Goal: Information Seeking & Learning: Find specific fact

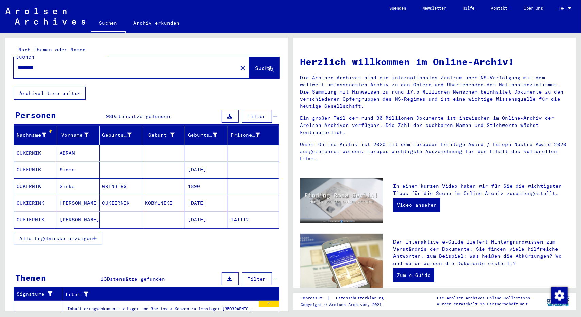
click at [28, 178] on mat-cell "CUKERNIK" at bounding box center [35, 186] width 43 height 16
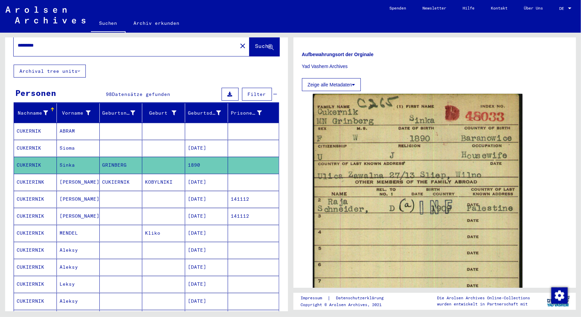
scroll to position [309, 0]
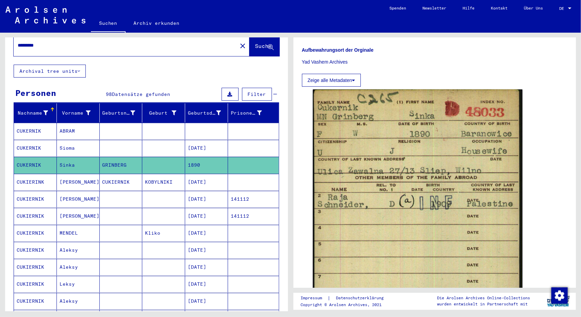
click at [26, 123] on mat-cell "CUKERNIK" at bounding box center [35, 131] width 43 height 17
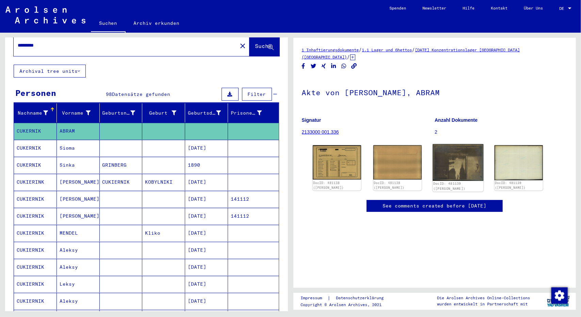
click at [464, 163] on img at bounding box center [457, 162] width 51 height 37
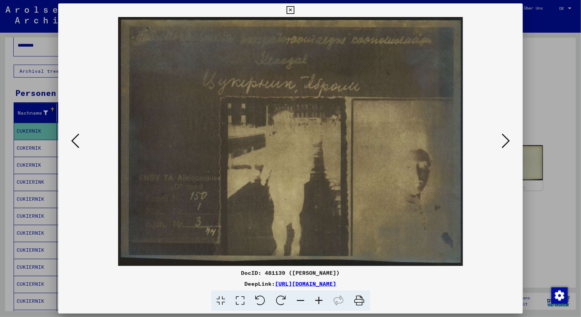
click at [544, 105] on div at bounding box center [290, 158] width 581 height 317
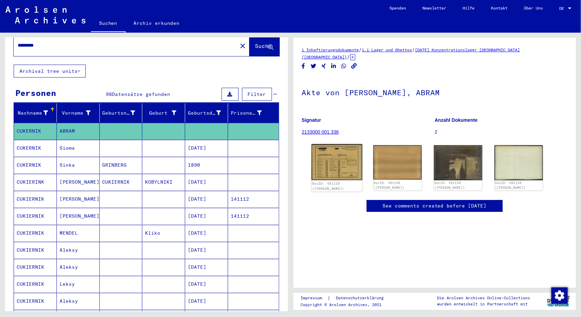
click at [337, 150] on img at bounding box center [336, 162] width 51 height 36
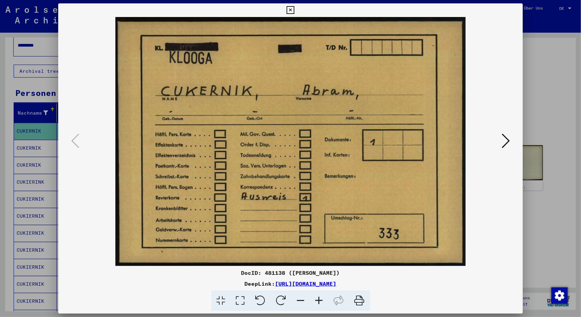
click at [539, 104] on div at bounding box center [290, 158] width 581 height 317
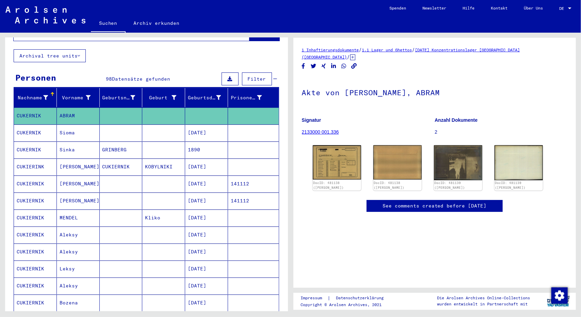
scroll to position [38, 0]
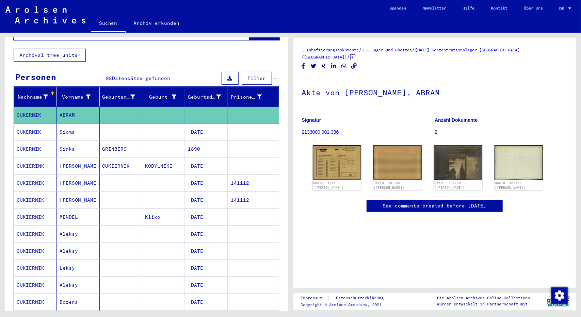
click at [33, 158] on mat-cell "CUKIERINK" at bounding box center [35, 166] width 43 height 17
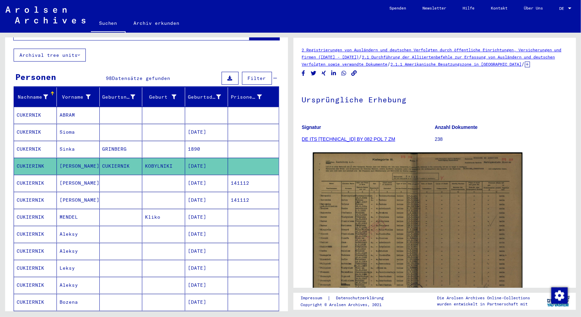
click at [27, 175] on mat-cell "CUKIERNIK" at bounding box center [35, 183] width 43 height 17
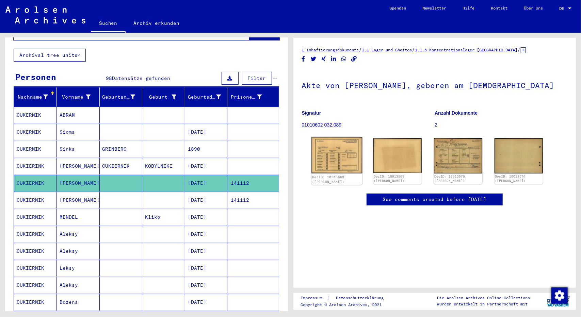
click at [335, 153] on img at bounding box center [336, 155] width 51 height 36
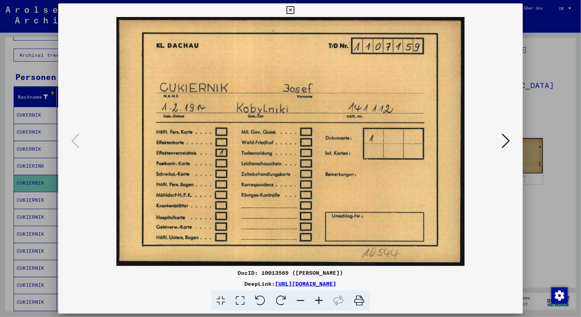
click at [539, 103] on div at bounding box center [290, 158] width 581 height 317
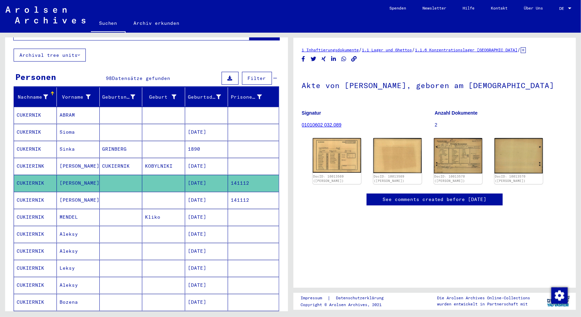
click at [34, 211] on mat-cell "CUKIERNIK" at bounding box center [35, 217] width 43 height 17
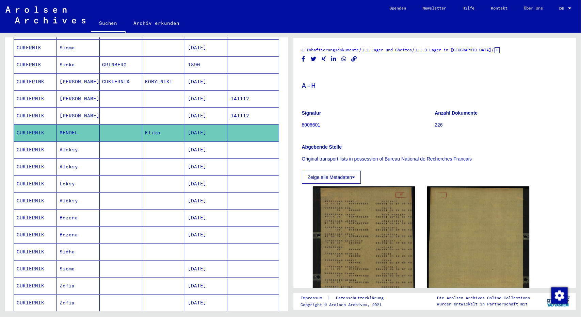
scroll to position [124, 0]
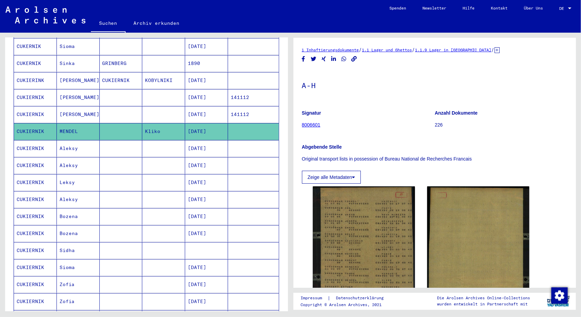
click at [32, 259] on mat-cell "CUKIERNIK" at bounding box center [35, 267] width 43 height 17
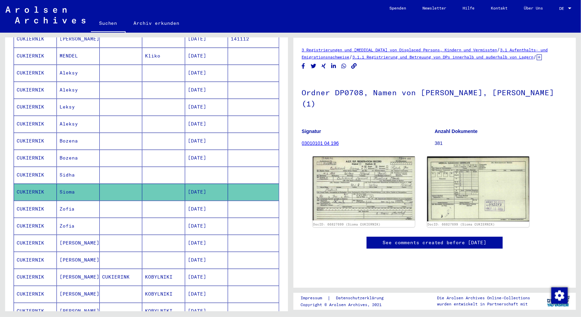
scroll to position [202, 0]
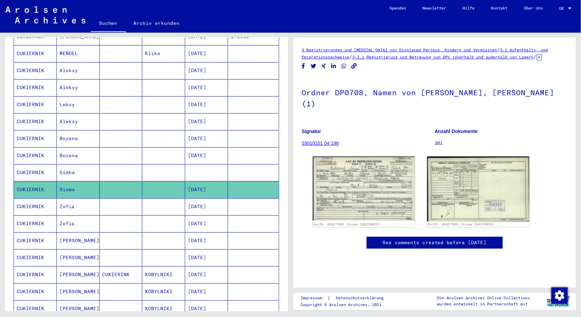
click at [31, 198] on mat-cell "CUKIERNIK" at bounding box center [35, 206] width 43 height 17
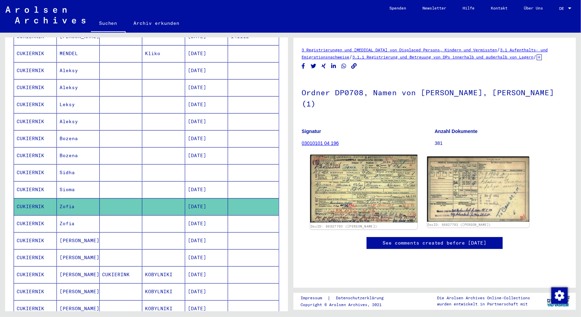
click at [365, 192] on img at bounding box center [363, 189] width 107 height 68
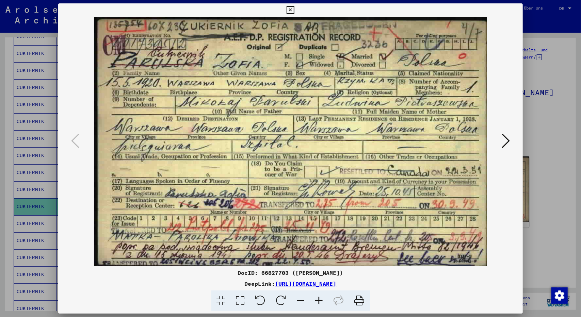
click at [554, 223] on div at bounding box center [290, 158] width 581 height 317
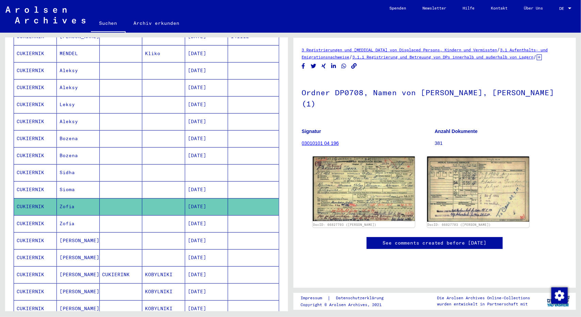
click at [28, 215] on mat-cell "CUKIERNIK" at bounding box center [35, 223] width 43 height 17
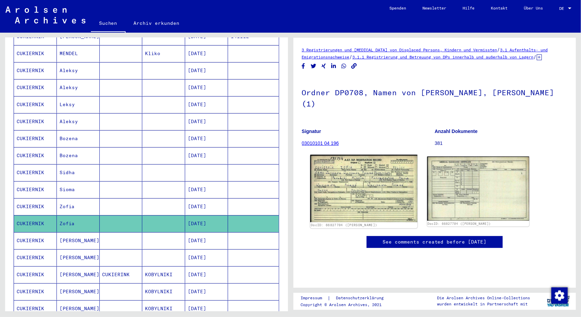
click at [354, 189] on img at bounding box center [363, 188] width 107 height 67
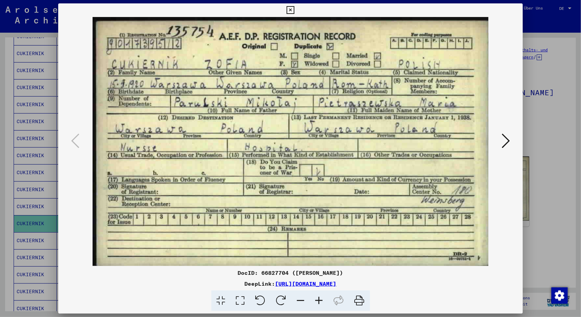
click at [552, 194] on div at bounding box center [290, 158] width 581 height 317
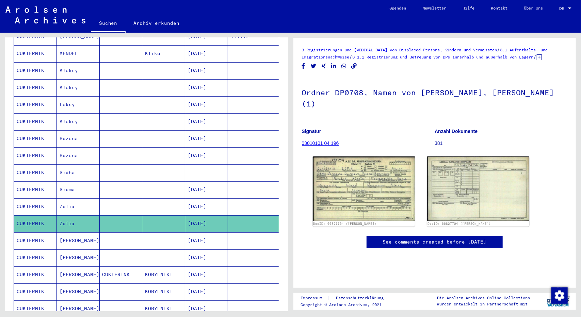
click at [33, 232] on mat-cell "CUKIERNIK" at bounding box center [35, 240] width 43 height 17
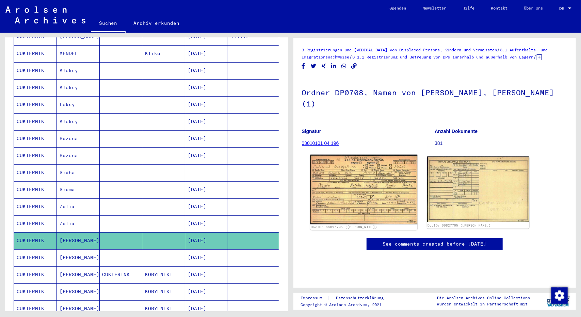
click at [363, 194] on img at bounding box center [363, 189] width 107 height 69
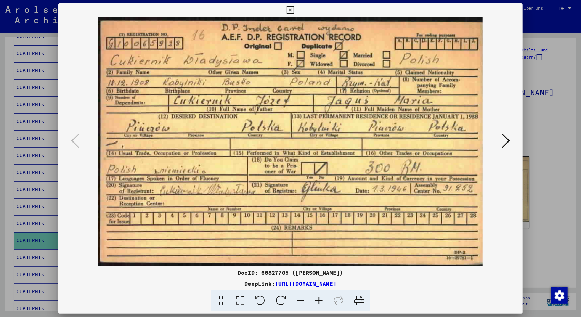
click at [563, 230] on div at bounding box center [290, 158] width 581 height 317
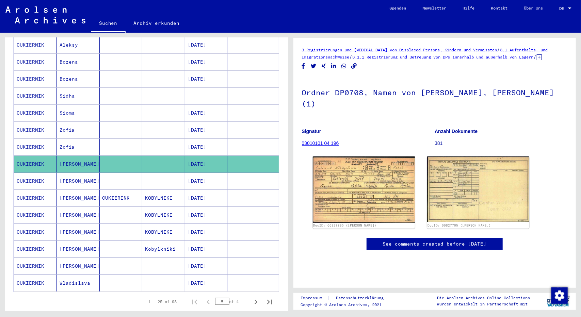
scroll to position [291, 0]
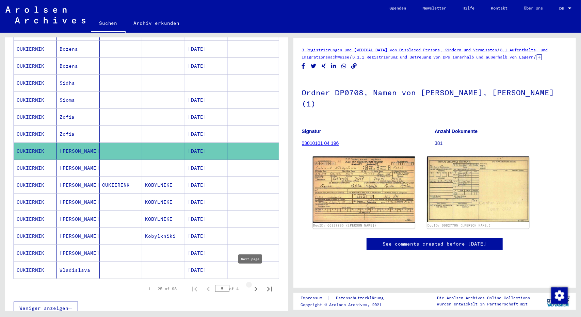
click at [254, 287] on icon "Next page" at bounding box center [255, 289] width 3 height 5
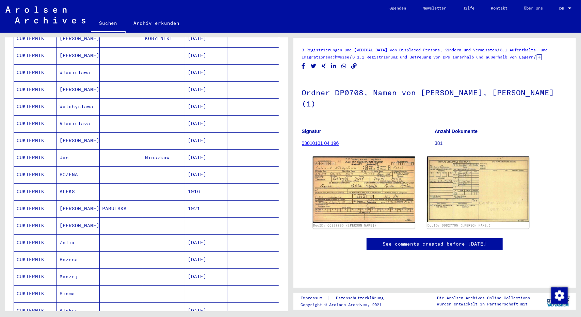
scroll to position [253, 0]
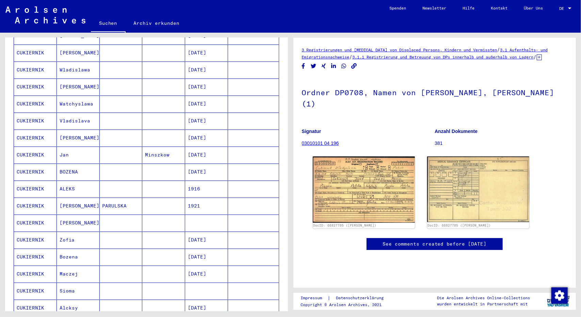
click at [63, 300] on mat-cell "Alcksy" at bounding box center [78, 308] width 43 height 17
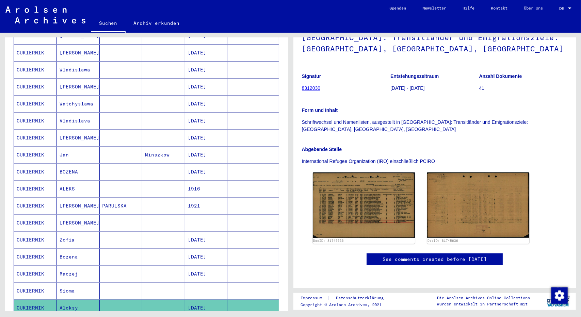
scroll to position [76, 0]
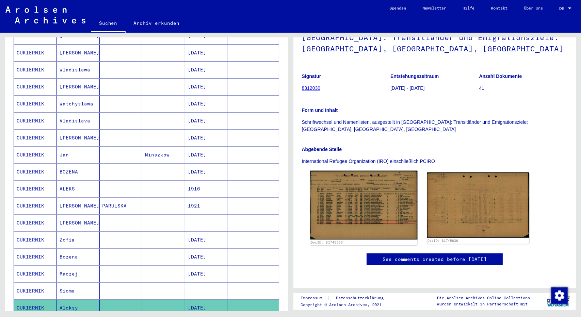
click at [365, 201] on img at bounding box center [363, 205] width 107 height 69
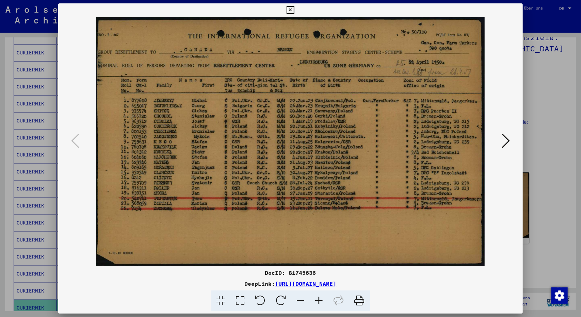
click at [547, 237] on div at bounding box center [290, 158] width 581 height 317
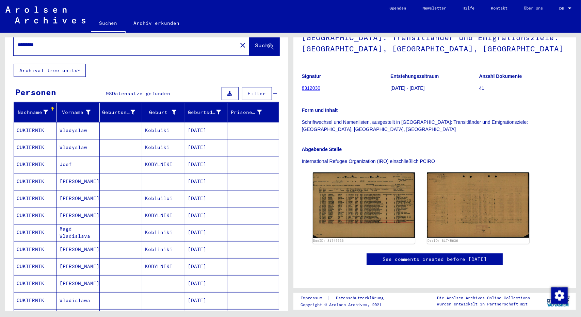
scroll to position [22, 0]
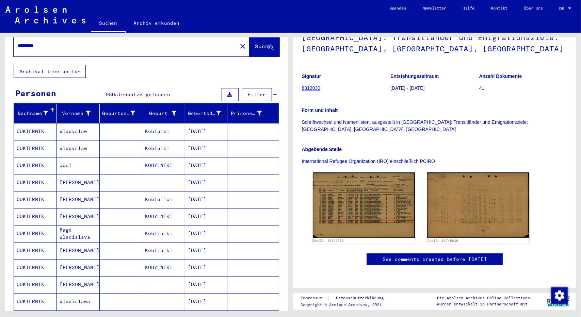
click at [76, 123] on mat-cell "Wladyslaw" at bounding box center [78, 131] width 43 height 17
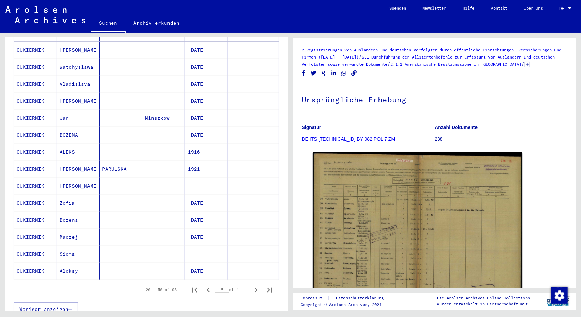
scroll to position [291, 0]
click at [70, 143] on mat-cell "ALEKS" at bounding box center [78, 151] width 43 height 17
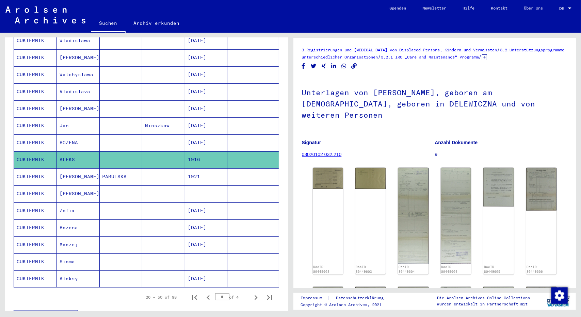
scroll to position [282, 0]
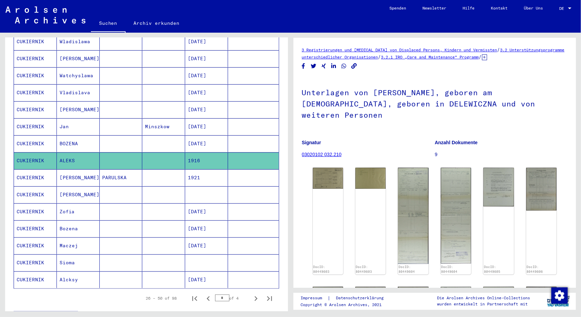
click at [67, 118] on mat-cell "Jan" at bounding box center [78, 126] width 43 height 17
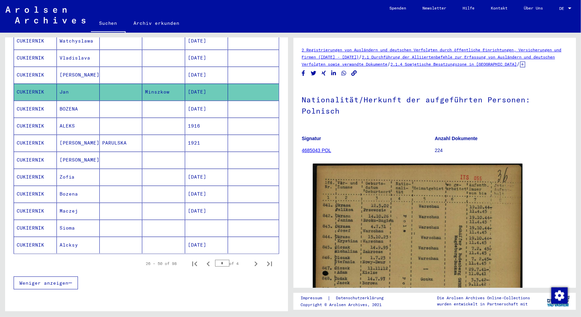
scroll to position [317, 0]
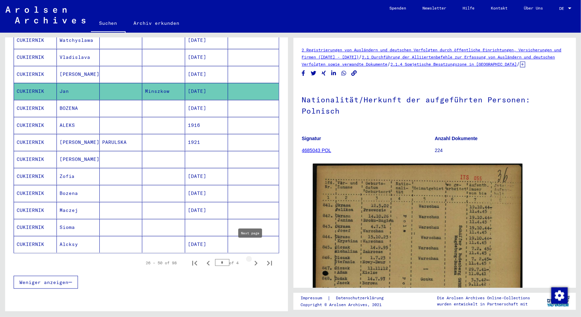
click at [251, 259] on icon "Next page" at bounding box center [256, 264] width 10 height 10
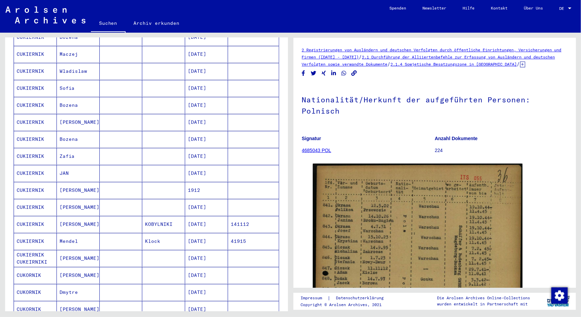
scroll to position [133, 0]
click at [62, 182] on mat-cell "[PERSON_NAME]" at bounding box center [78, 190] width 43 height 17
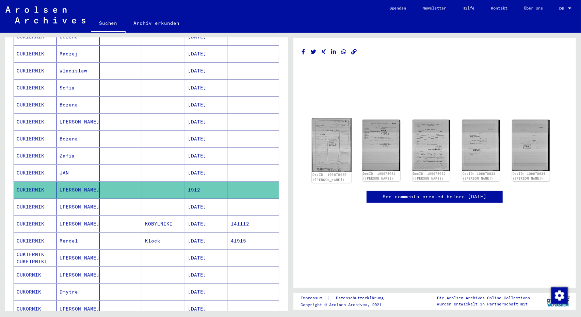
click at [327, 143] on img at bounding box center [331, 145] width 39 height 54
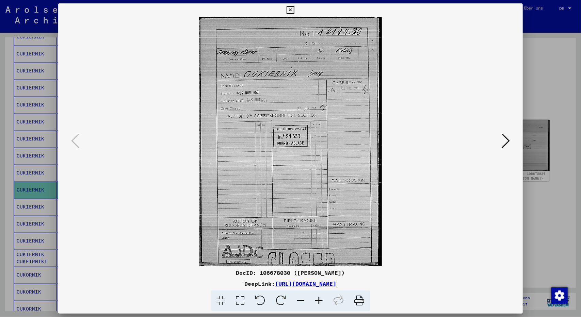
click at [549, 84] on div at bounding box center [290, 158] width 581 height 317
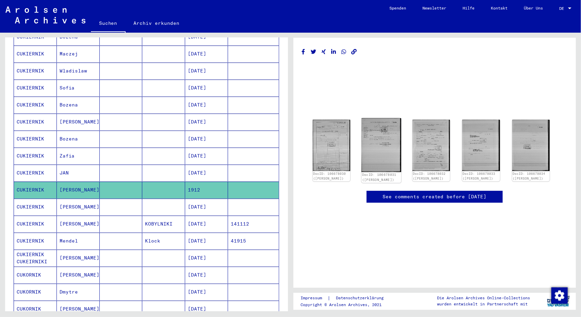
click at [379, 150] on img at bounding box center [380, 145] width 39 height 54
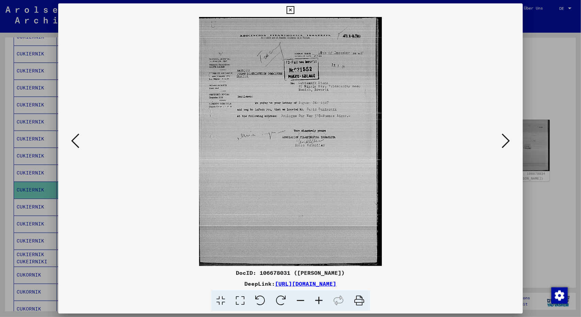
click at [535, 79] on div at bounding box center [290, 158] width 581 height 317
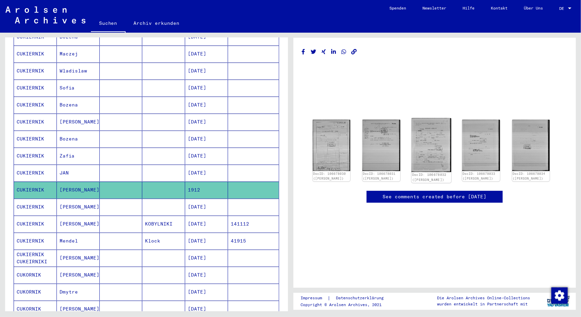
click at [425, 147] on img at bounding box center [430, 145] width 39 height 54
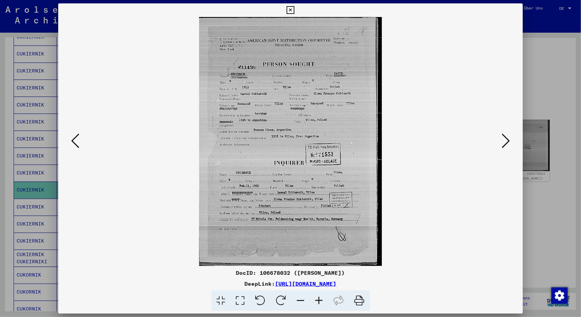
click at [358, 302] on icon at bounding box center [359, 300] width 21 height 21
click at [547, 205] on div at bounding box center [290, 158] width 581 height 317
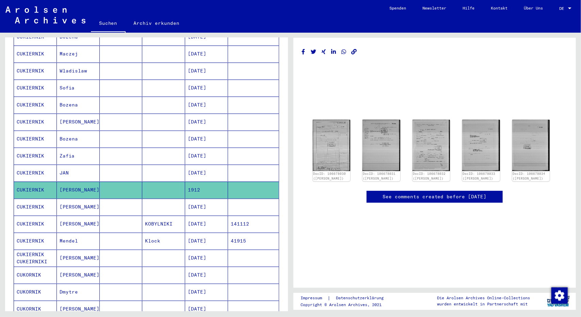
scroll to position [0, 0]
click at [31, 199] on mat-cell "CUKIERNIK" at bounding box center [35, 207] width 43 height 17
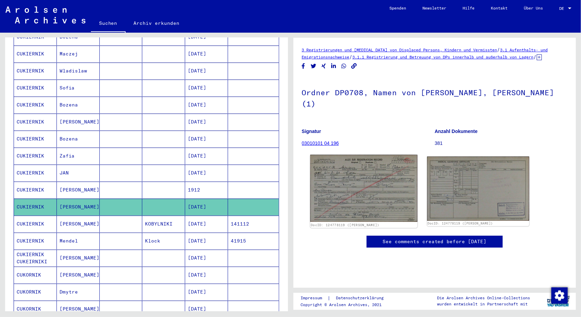
click at [364, 202] on img at bounding box center [363, 188] width 107 height 67
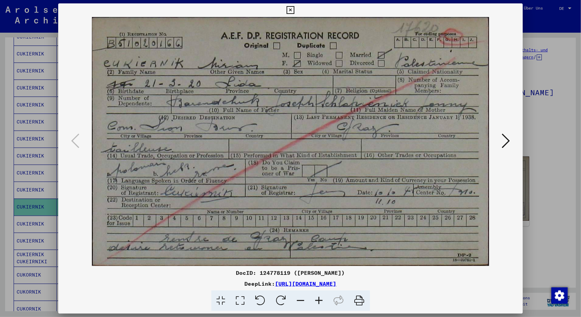
click at [542, 111] on div at bounding box center [290, 158] width 581 height 317
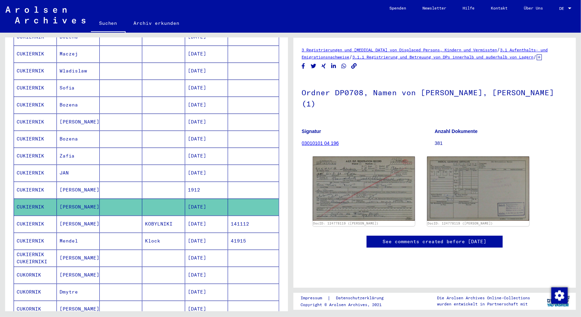
click at [31, 216] on mat-cell "CUKIERNIK" at bounding box center [35, 224] width 43 height 17
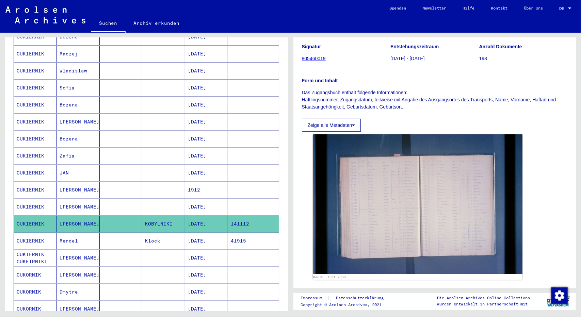
scroll to position [67, 0]
click at [29, 233] on mat-cell "CUKIERNIK" at bounding box center [35, 241] width 43 height 17
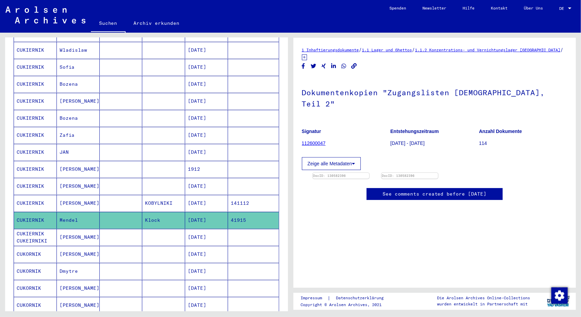
scroll to position [154, 0]
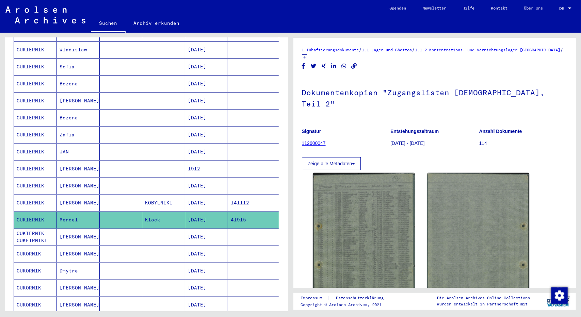
click at [32, 229] on mat-cell "CUKIERNIK CUKEIRNIKI" at bounding box center [35, 237] width 43 height 17
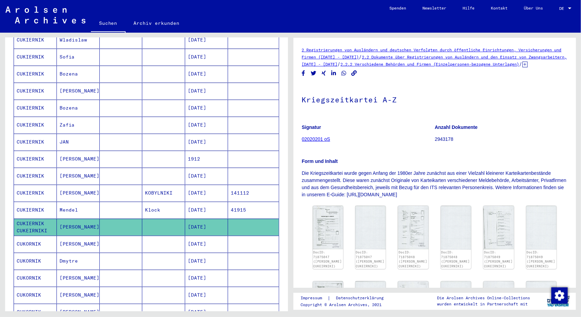
scroll to position [167, 0]
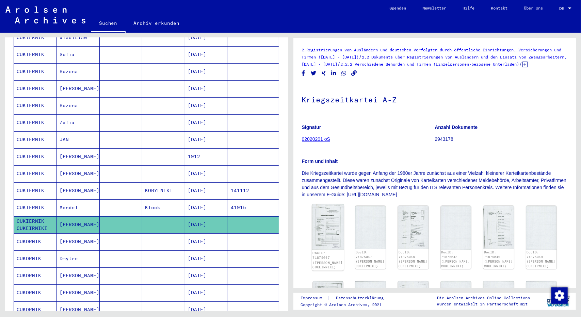
click at [330, 242] on img at bounding box center [328, 227] width 32 height 46
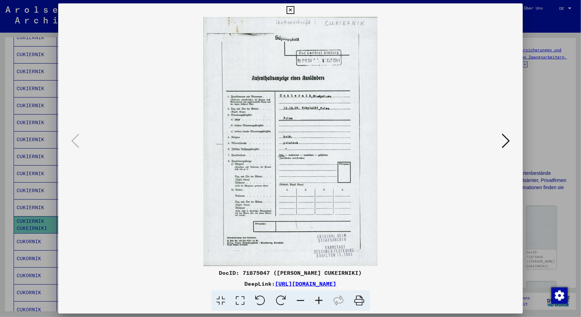
click at [503, 142] on icon at bounding box center [505, 141] width 8 height 16
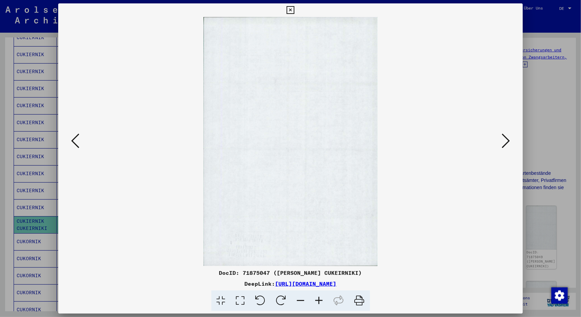
click at [503, 142] on icon at bounding box center [505, 141] width 8 height 16
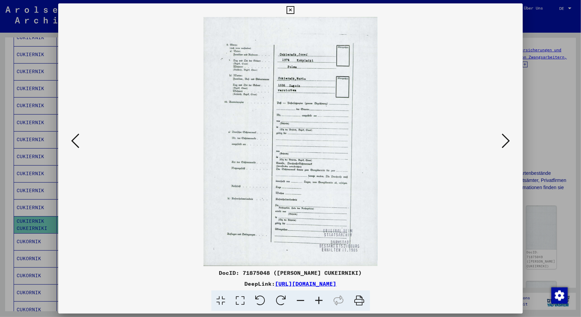
click at [503, 142] on icon at bounding box center [505, 141] width 8 height 16
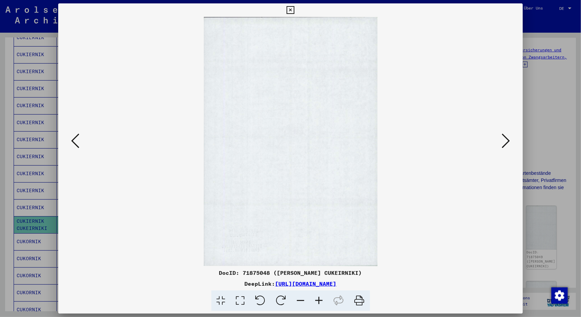
click at [503, 142] on icon at bounding box center [505, 141] width 8 height 16
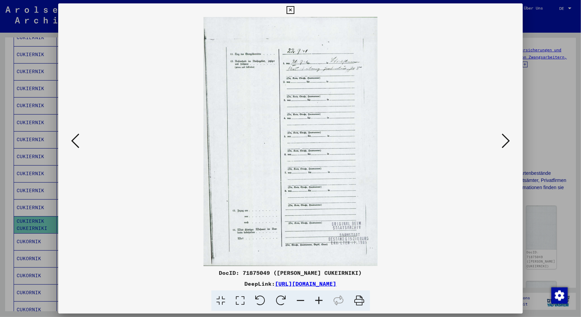
click at [503, 142] on icon at bounding box center [505, 141] width 8 height 16
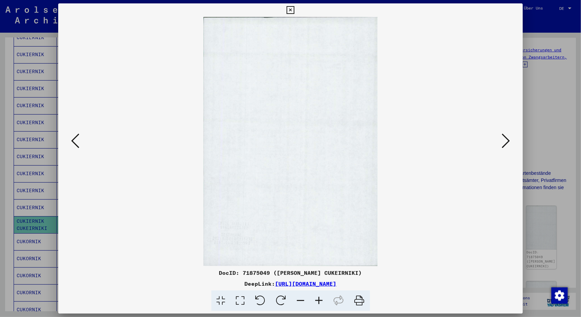
click at [503, 142] on icon at bounding box center [505, 141] width 8 height 16
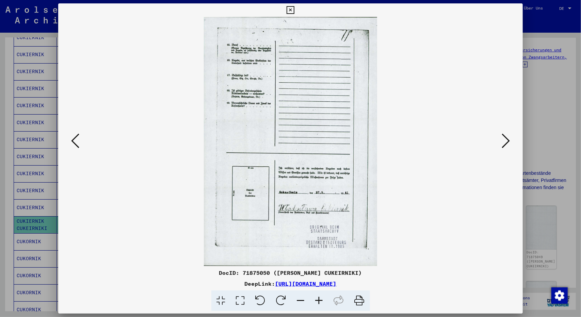
click at [541, 137] on div at bounding box center [290, 158] width 581 height 317
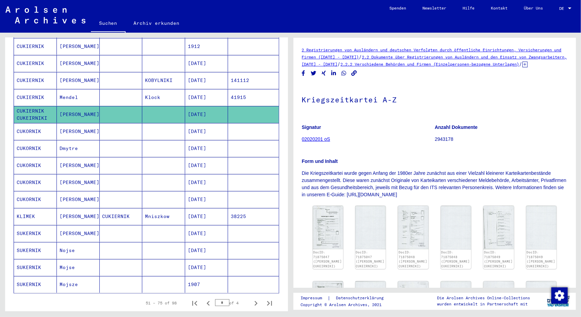
scroll to position [278, 0]
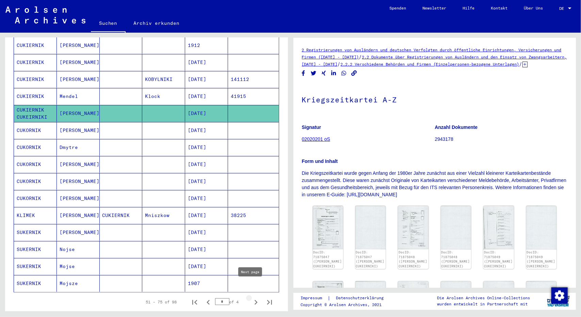
click at [251, 298] on icon "Next page" at bounding box center [256, 303] width 10 height 10
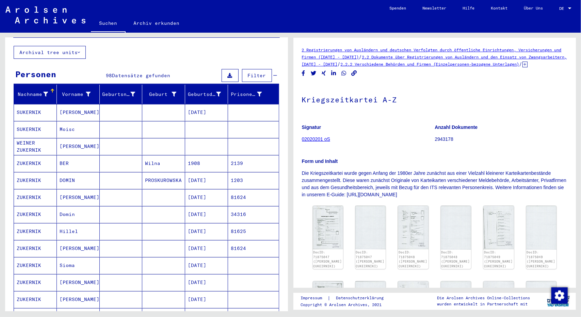
scroll to position [43, 0]
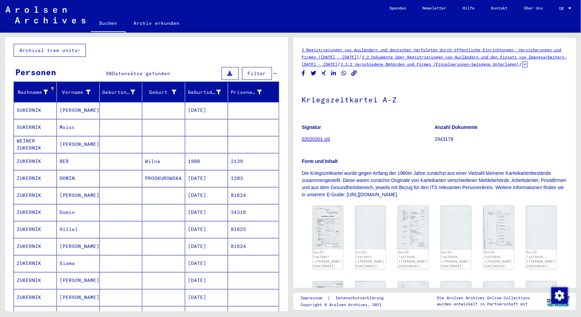
click at [66, 188] on mat-cell "[PERSON_NAME]" at bounding box center [78, 195] width 43 height 17
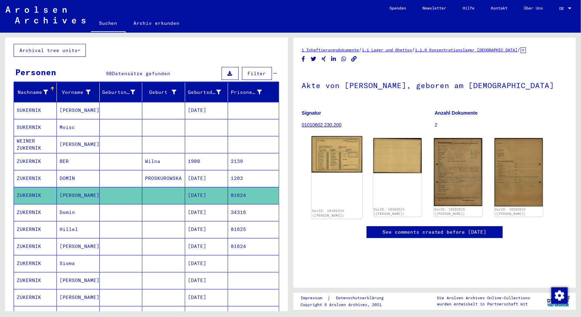
click at [338, 160] on img at bounding box center [336, 154] width 51 height 36
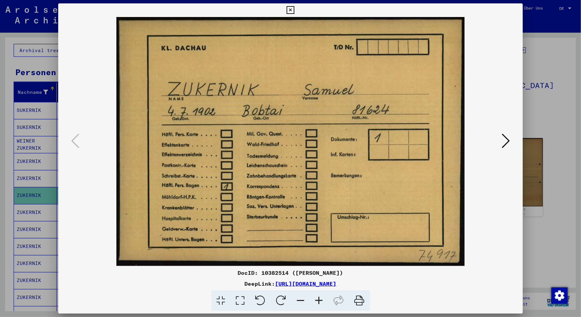
click at [539, 103] on div at bounding box center [290, 158] width 581 height 317
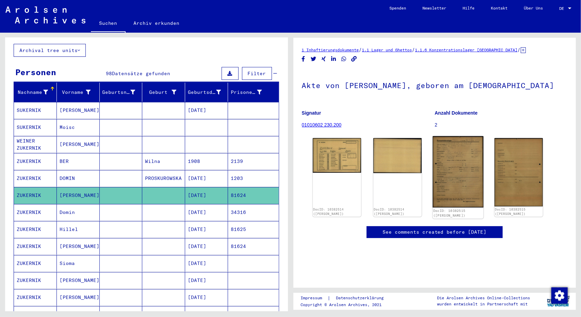
click at [449, 167] on img at bounding box center [457, 171] width 51 height 71
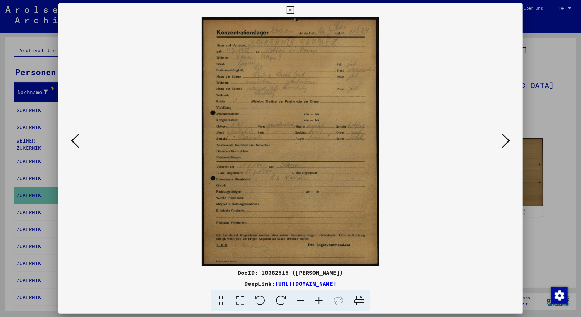
click at [319, 301] on icon at bounding box center [319, 300] width 18 height 21
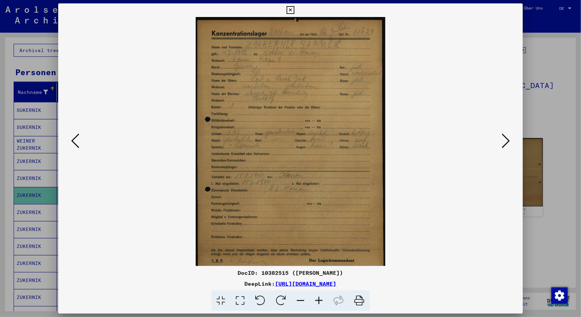
click at [319, 301] on icon at bounding box center [319, 300] width 18 height 21
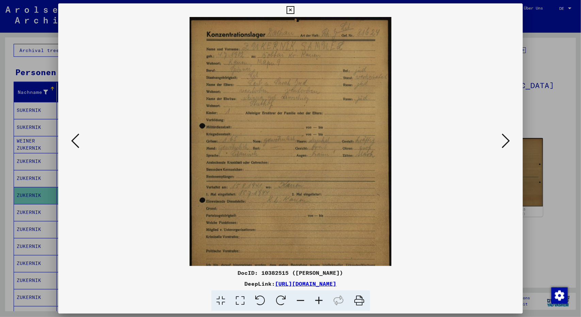
click at [319, 301] on icon at bounding box center [319, 300] width 18 height 21
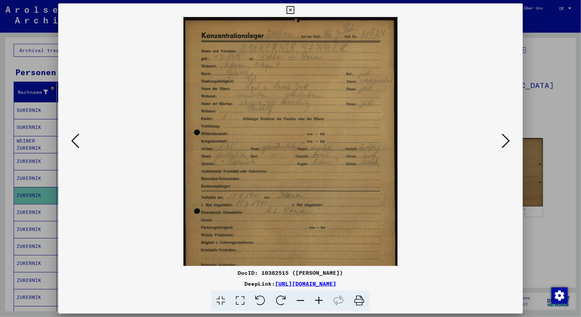
click at [319, 301] on icon at bounding box center [319, 300] width 18 height 21
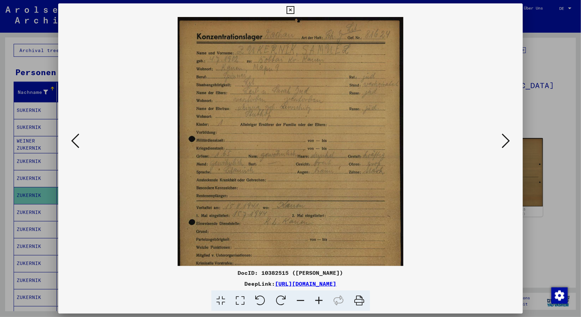
click at [319, 301] on icon at bounding box center [319, 300] width 18 height 21
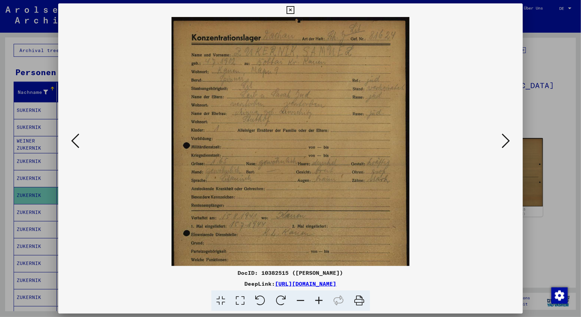
click at [319, 301] on icon at bounding box center [319, 300] width 18 height 21
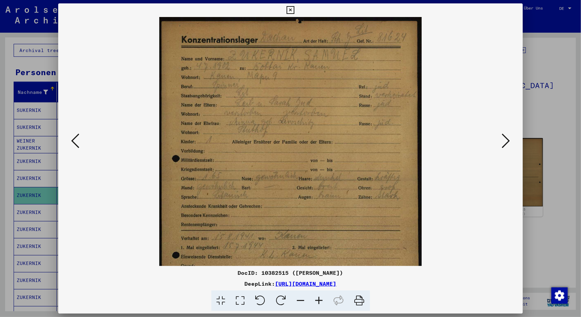
click at [319, 301] on icon at bounding box center [319, 300] width 18 height 21
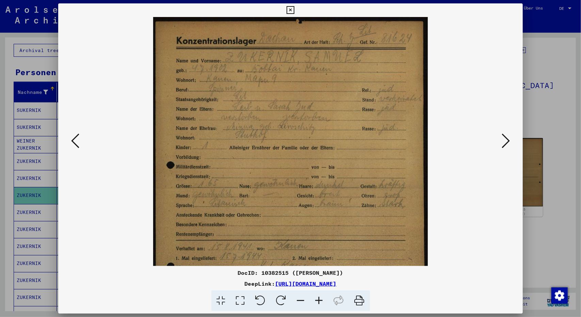
click at [319, 301] on icon at bounding box center [319, 300] width 18 height 21
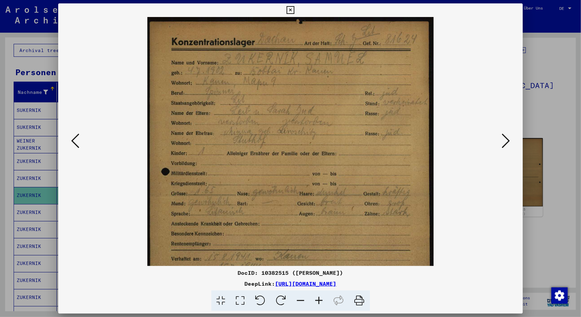
click at [319, 301] on icon at bounding box center [319, 300] width 18 height 21
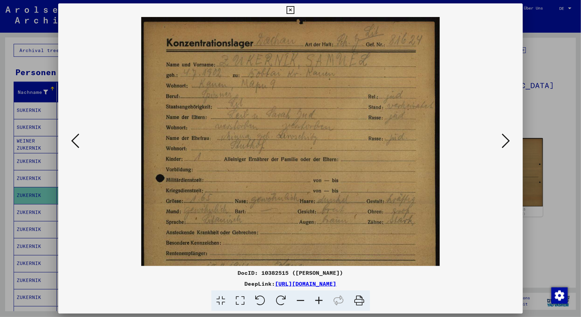
click at [319, 301] on icon at bounding box center [319, 300] width 18 height 21
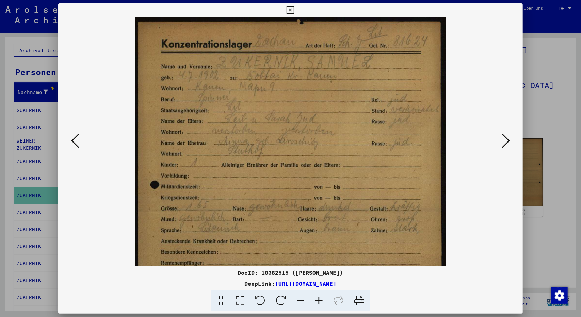
click at [555, 106] on div at bounding box center [290, 158] width 581 height 317
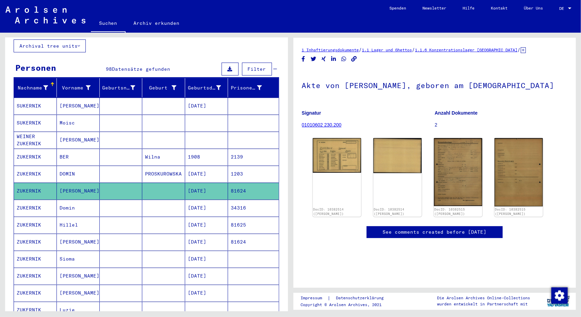
scroll to position [49, 0]
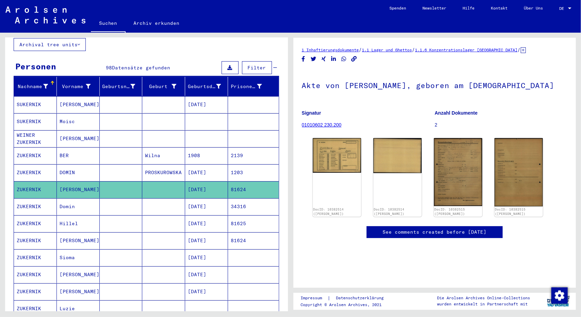
click at [28, 232] on mat-cell "ZUKERNIK" at bounding box center [35, 240] width 43 height 17
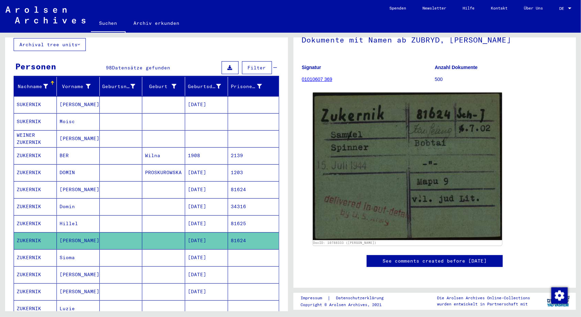
scroll to position [46, 0]
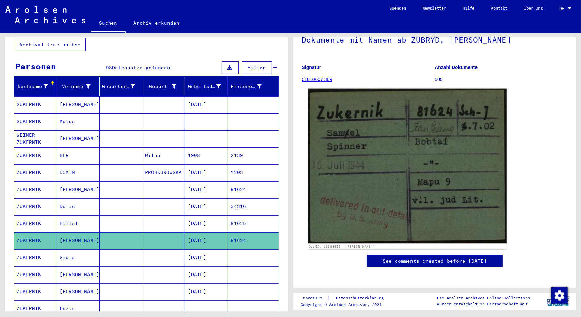
click at [383, 202] on img at bounding box center [407, 166] width 199 height 155
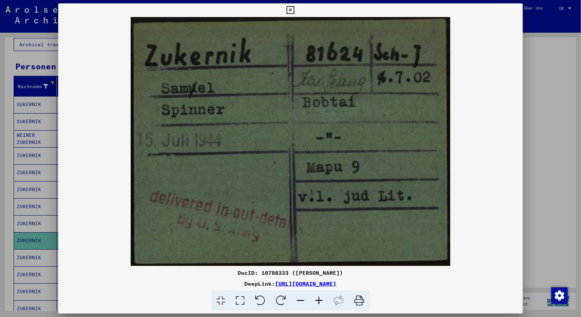
click at [336, 284] on link "[URL][DOMAIN_NAME]" at bounding box center [305, 283] width 61 height 7
click at [533, 140] on div at bounding box center [290, 158] width 581 height 317
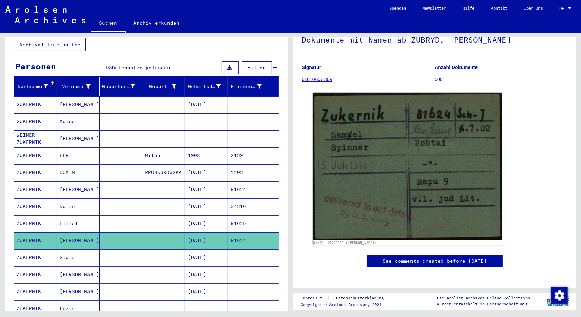
click at [21, 249] on mat-cell "ZUKERNIK" at bounding box center [35, 257] width 43 height 17
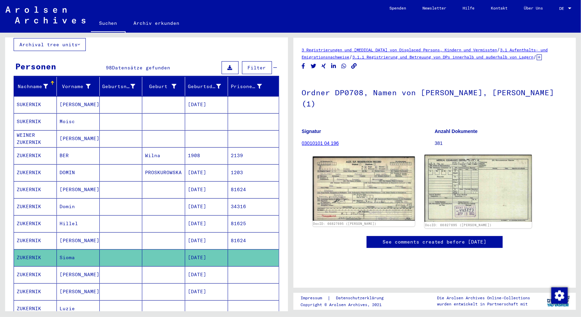
click at [468, 190] on img at bounding box center [477, 188] width 107 height 67
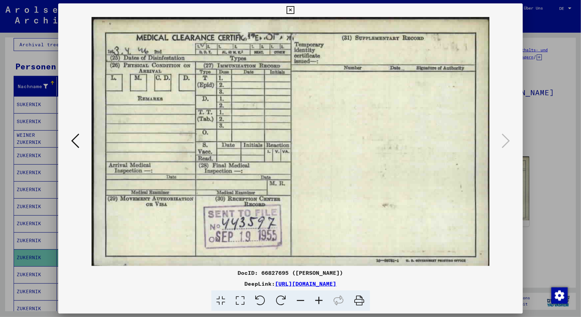
click at [545, 196] on div at bounding box center [290, 158] width 581 height 317
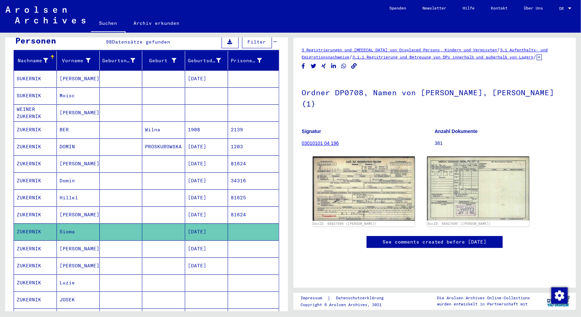
scroll to position [77, 0]
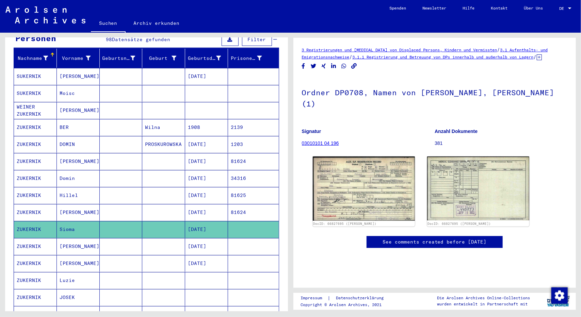
click at [25, 238] on mat-cell "ZUKERNIK" at bounding box center [35, 246] width 43 height 17
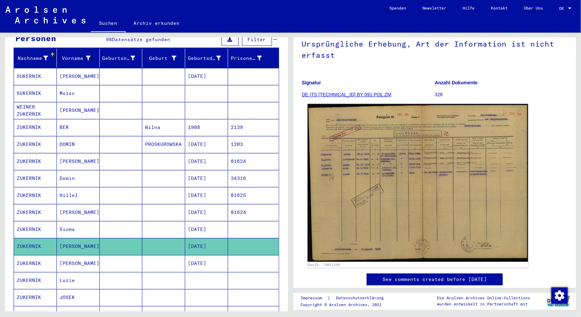
scroll to position [57, 0]
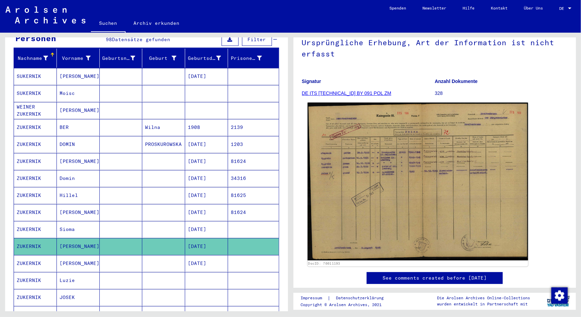
click at [415, 185] on img at bounding box center [417, 182] width 220 height 158
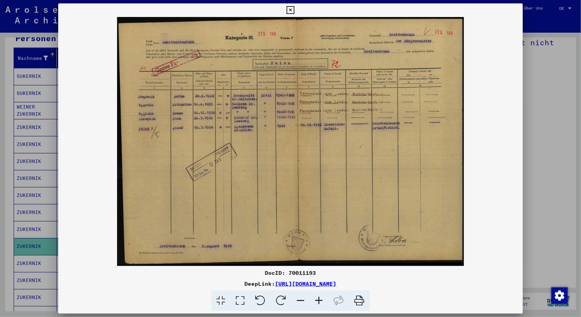
click at [554, 206] on div at bounding box center [290, 158] width 581 height 317
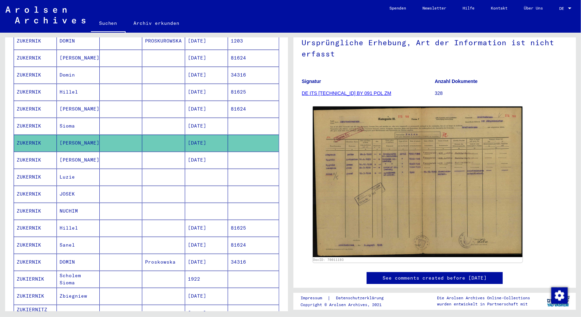
scroll to position [181, 0]
click at [74, 270] on mat-cell "Scholem Sioma" at bounding box center [78, 278] width 43 height 17
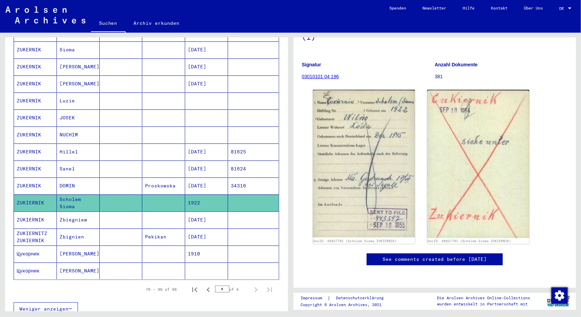
scroll to position [257, 0]
click at [26, 245] on mat-cell "Цукорник" at bounding box center [35, 253] width 43 height 17
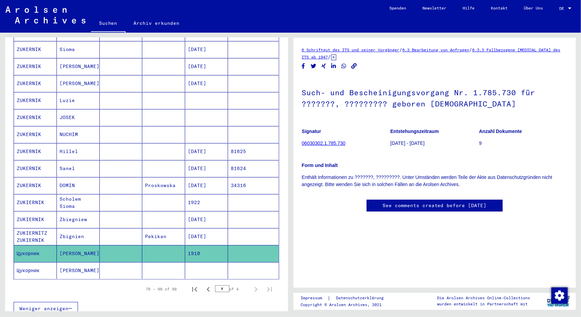
click at [28, 262] on mat-cell "Цукорник" at bounding box center [35, 270] width 43 height 17
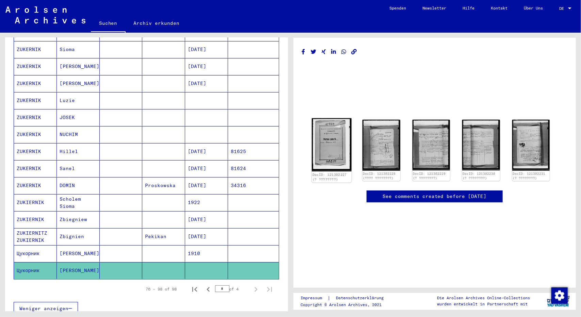
click at [334, 129] on img at bounding box center [331, 144] width 39 height 53
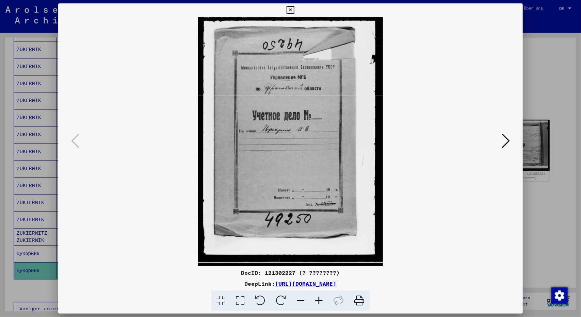
click at [502, 144] on icon at bounding box center [505, 141] width 8 height 16
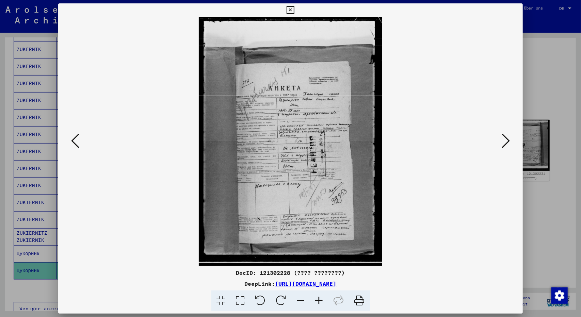
click at [501, 143] on icon at bounding box center [505, 141] width 8 height 16
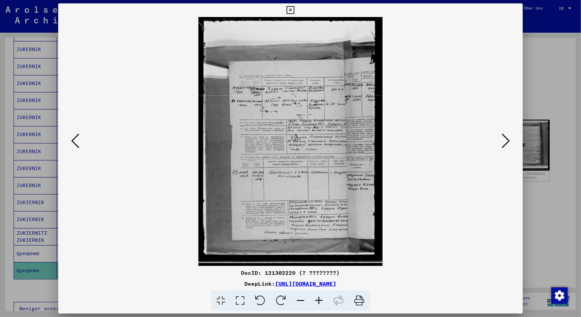
click at [501, 143] on icon at bounding box center [505, 141] width 8 height 16
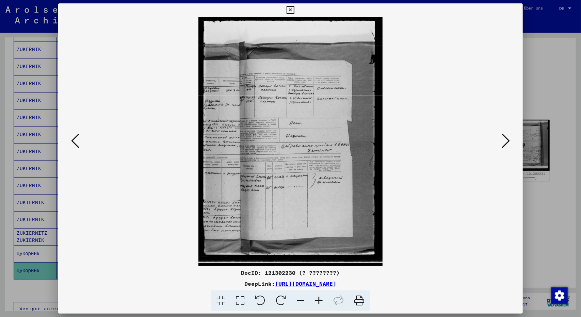
click at [501, 143] on icon at bounding box center [505, 141] width 8 height 16
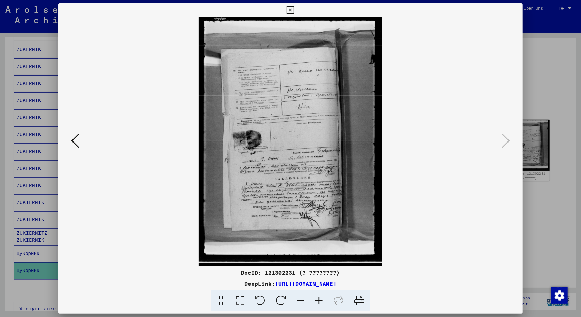
click at [318, 301] on icon at bounding box center [319, 300] width 18 height 21
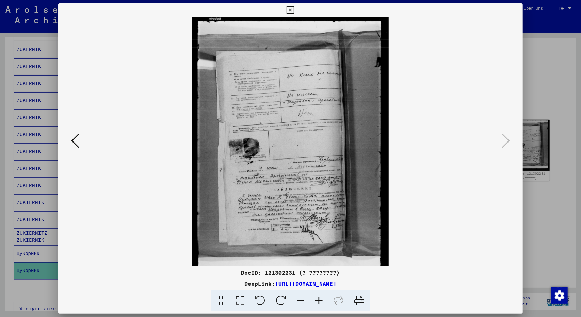
click at [318, 301] on icon at bounding box center [319, 300] width 18 height 21
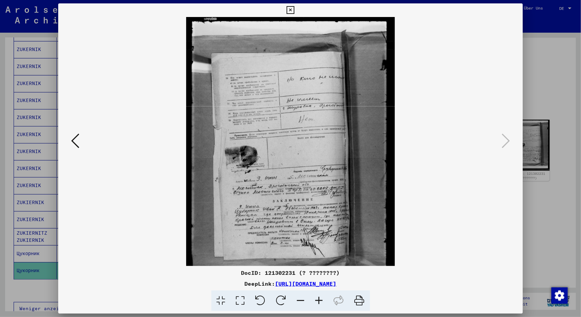
click at [318, 301] on icon at bounding box center [319, 300] width 18 height 21
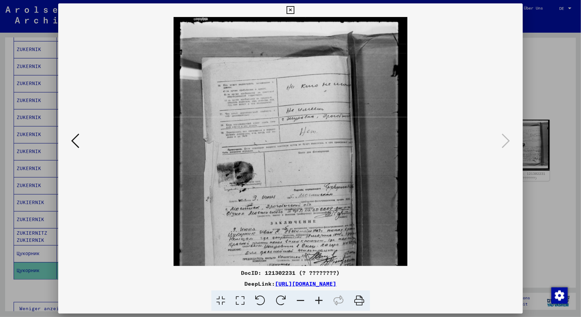
click at [318, 301] on icon at bounding box center [319, 300] width 18 height 21
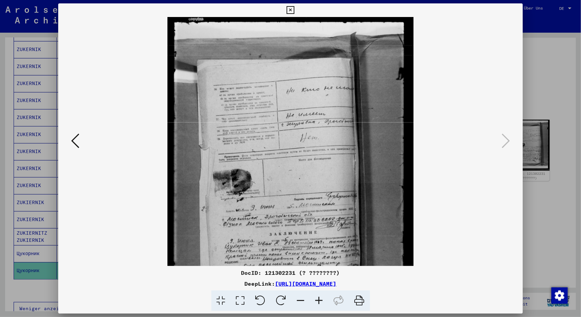
click at [318, 301] on icon at bounding box center [319, 300] width 18 height 21
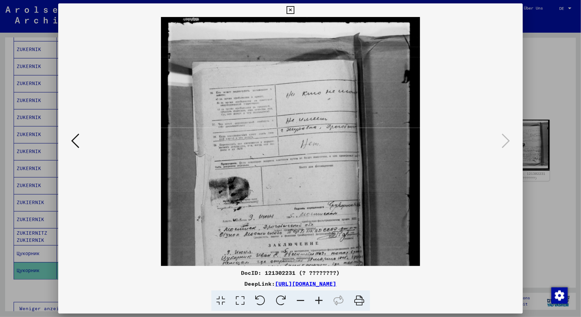
click at [318, 301] on icon at bounding box center [319, 300] width 18 height 21
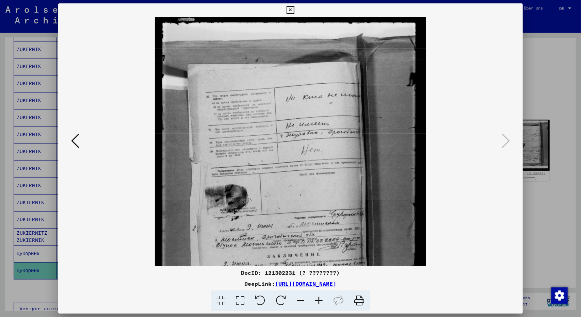
click at [318, 301] on icon at bounding box center [319, 300] width 18 height 21
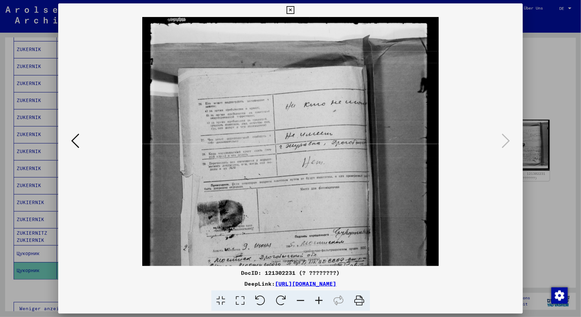
click at [318, 301] on icon at bounding box center [319, 300] width 18 height 21
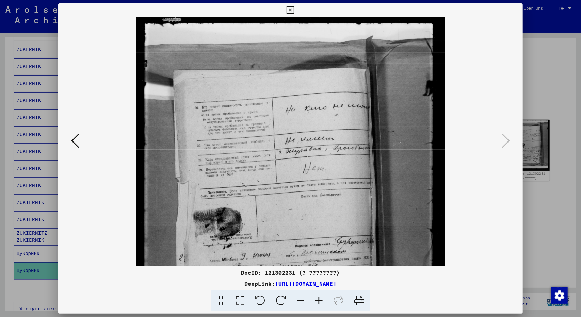
click at [318, 301] on icon at bounding box center [319, 300] width 18 height 21
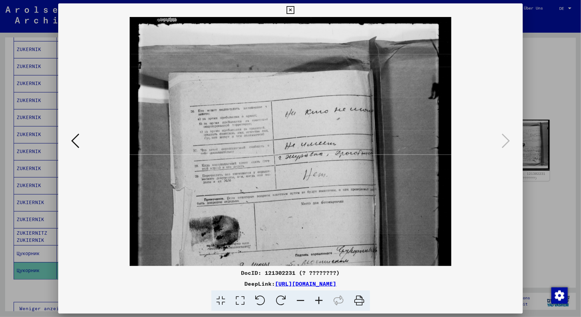
click at [318, 301] on icon at bounding box center [319, 300] width 18 height 21
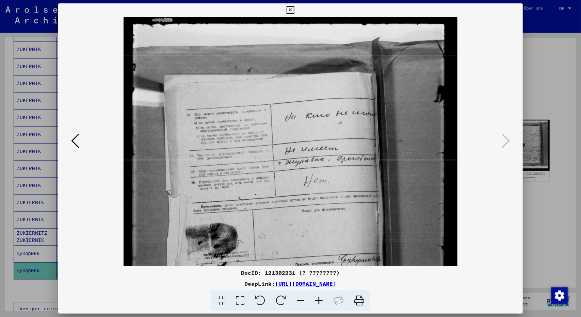
click at [318, 301] on icon at bounding box center [319, 300] width 18 height 21
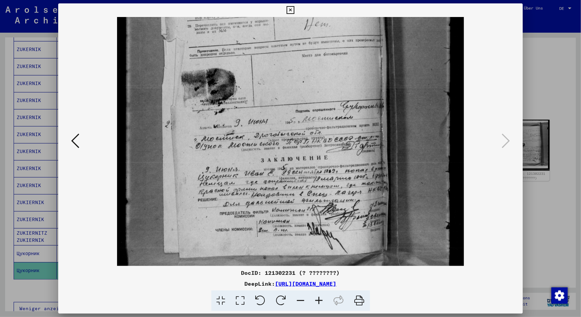
scroll to position [163, 0]
drag, startPoint x: 324, startPoint y: 207, endPoint x: 308, endPoint y: 47, distance: 160.3
click at [308, 47] on img at bounding box center [290, 89] width 346 height 470
click at [78, 145] on icon at bounding box center [75, 141] width 8 height 16
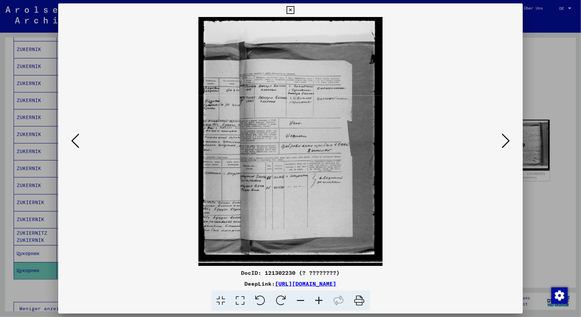
scroll to position [0, 0]
click at [318, 296] on icon at bounding box center [319, 300] width 18 height 21
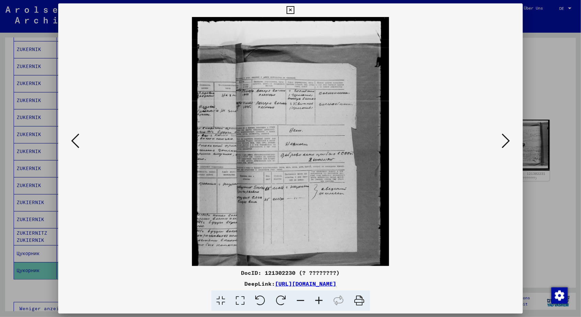
click at [318, 296] on icon at bounding box center [319, 300] width 18 height 21
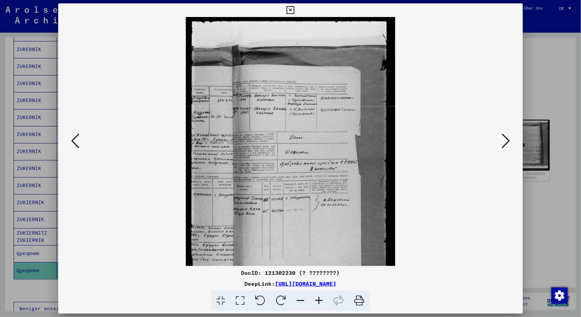
click at [318, 296] on icon at bounding box center [319, 300] width 18 height 21
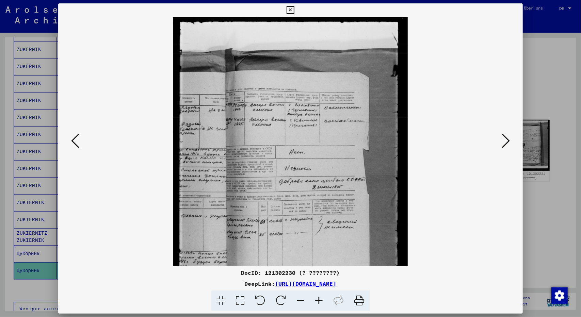
click at [318, 296] on icon at bounding box center [319, 300] width 18 height 21
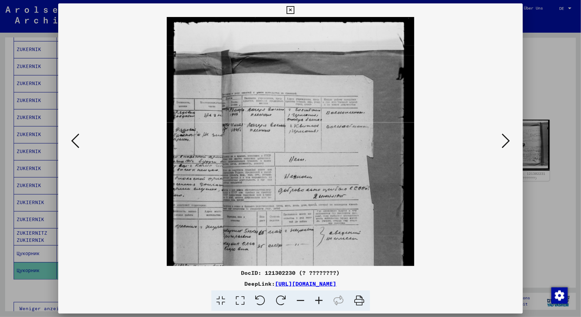
click at [318, 296] on icon at bounding box center [319, 300] width 18 height 21
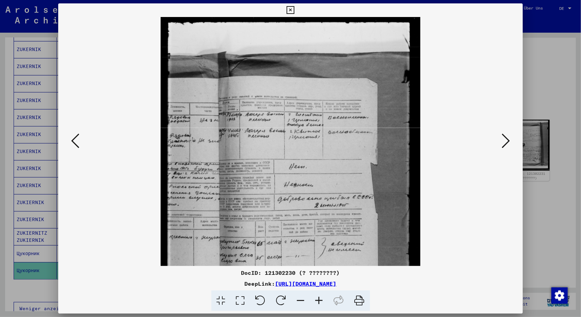
click at [318, 296] on icon at bounding box center [319, 300] width 18 height 21
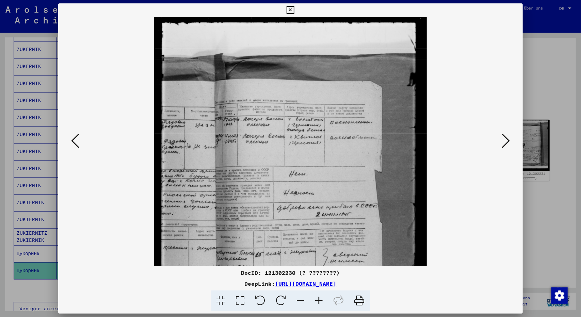
click at [318, 296] on icon at bounding box center [319, 300] width 18 height 21
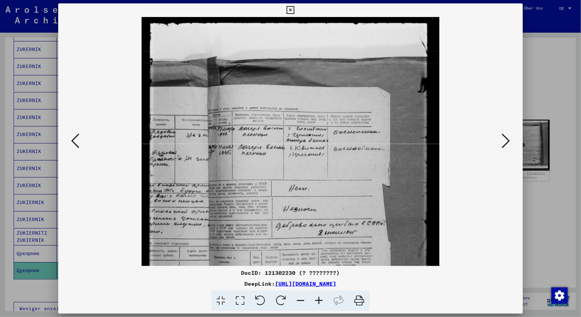
click at [318, 296] on icon at bounding box center [319, 300] width 18 height 21
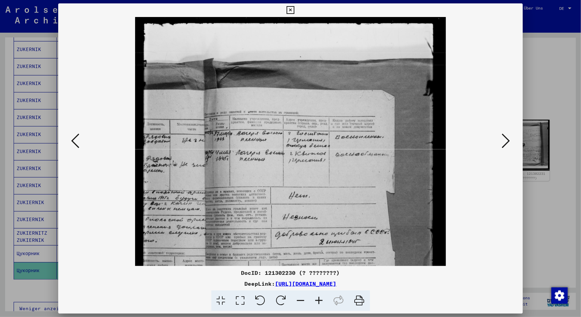
click at [318, 296] on icon at bounding box center [319, 300] width 18 height 21
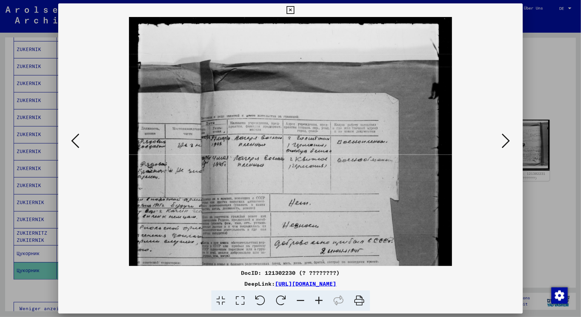
click at [318, 296] on icon at bounding box center [319, 300] width 18 height 21
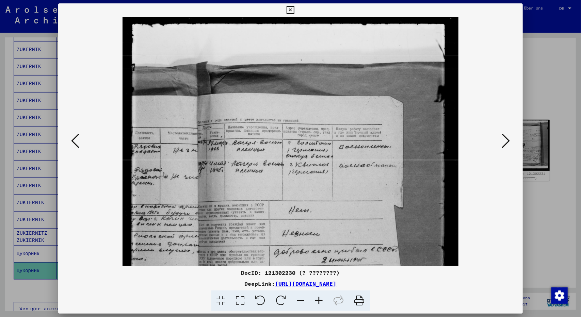
click at [318, 296] on icon at bounding box center [319, 300] width 18 height 21
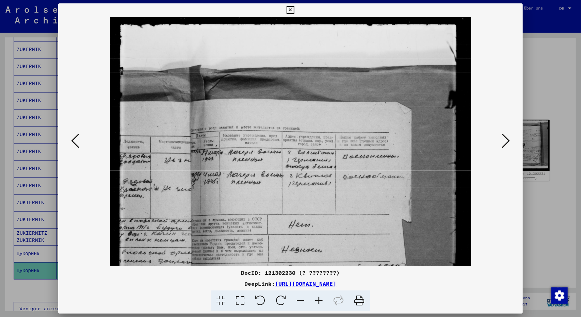
click at [318, 296] on icon at bounding box center [319, 300] width 18 height 21
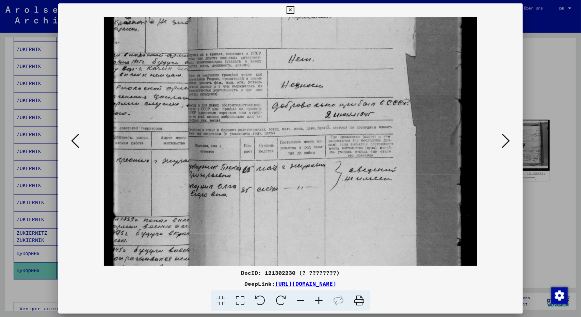
scroll to position [208, 0]
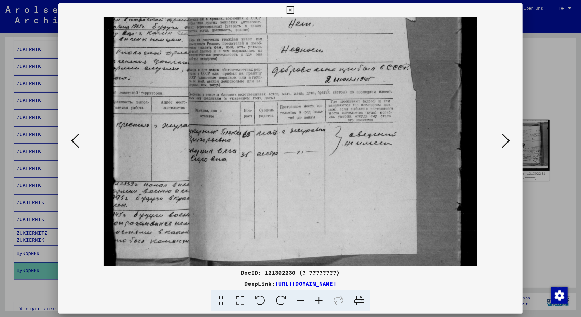
drag, startPoint x: 316, startPoint y: 177, endPoint x: 310, endPoint y: -30, distance: 206.6
click at [310, 0] on html "Suchen Archiv erkunden Spenden Newsletter Hilfe Kontakt Über Uns Suchen Archiv …" at bounding box center [290, 158] width 581 height 317
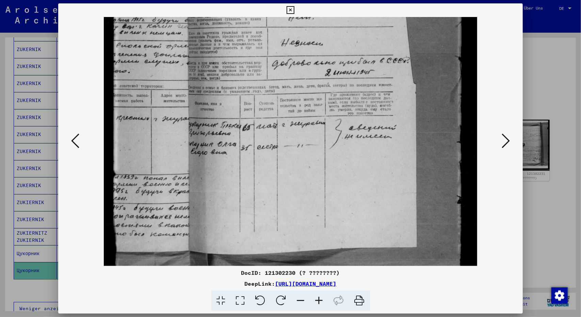
scroll to position [214, 0]
drag, startPoint x: 230, startPoint y: 142, endPoint x: 321, endPoint y: 136, distance: 91.3
click at [321, 136] on img at bounding box center [290, 55] width 373 height 504
click at [73, 139] on icon at bounding box center [75, 141] width 8 height 16
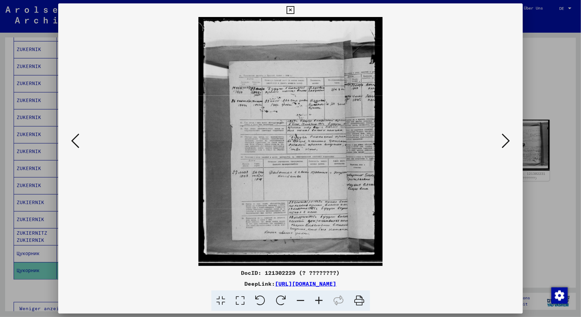
scroll to position [0, 0]
click at [73, 139] on icon at bounding box center [75, 141] width 8 height 16
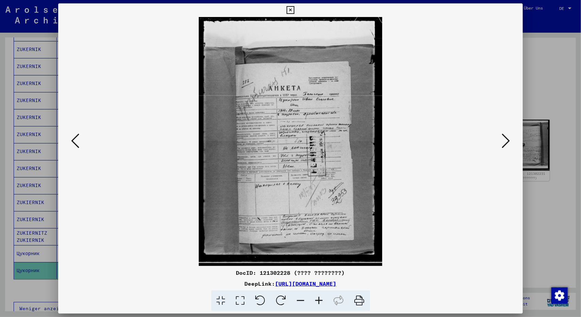
click at [318, 300] on icon at bounding box center [319, 300] width 18 height 21
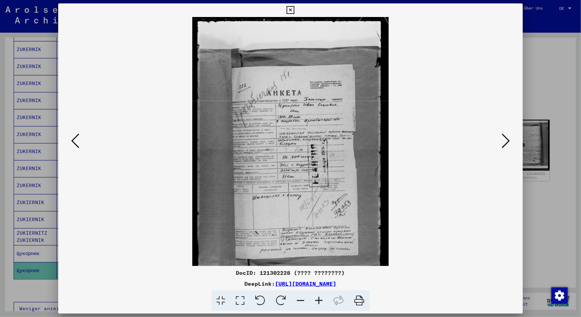
click at [318, 300] on icon at bounding box center [319, 300] width 18 height 21
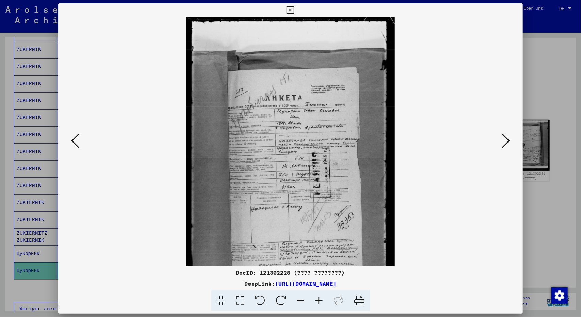
click at [318, 300] on icon at bounding box center [319, 300] width 18 height 21
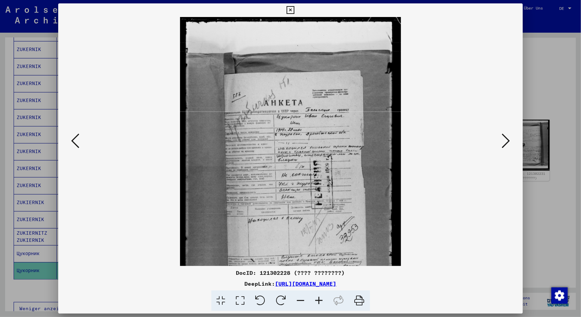
click at [318, 300] on icon at bounding box center [319, 300] width 18 height 21
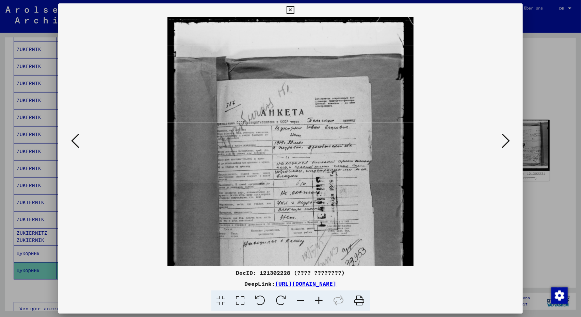
click at [318, 300] on icon at bounding box center [319, 300] width 18 height 21
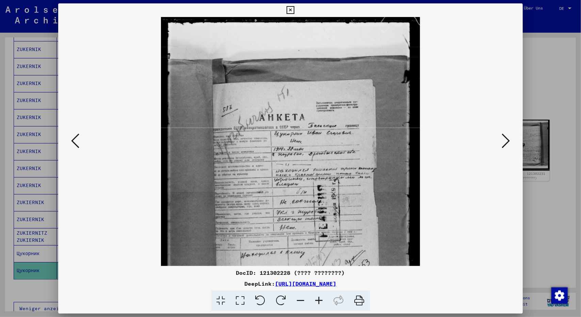
click at [318, 300] on icon at bounding box center [319, 300] width 18 height 21
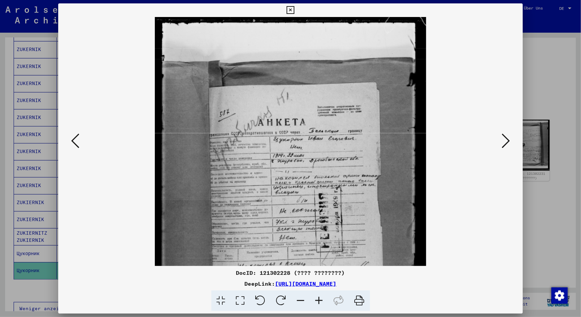
click at [318, 300] on icon at bounding box center [319, 300] width 18 height 21
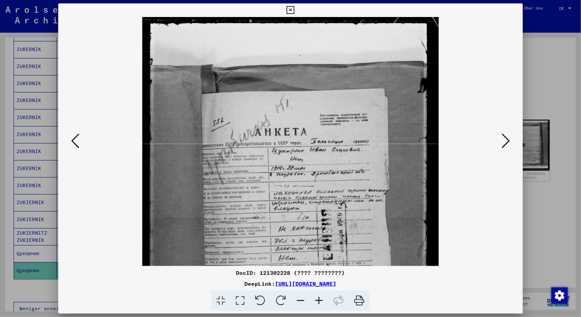
click at [318, 300] on icon at bounding box center [319, 300] width 18 height 21
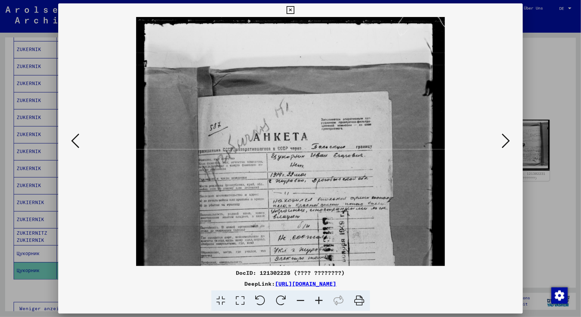
click at [318, 300] on icon at bounding box center [319, 300] width 18 height 21
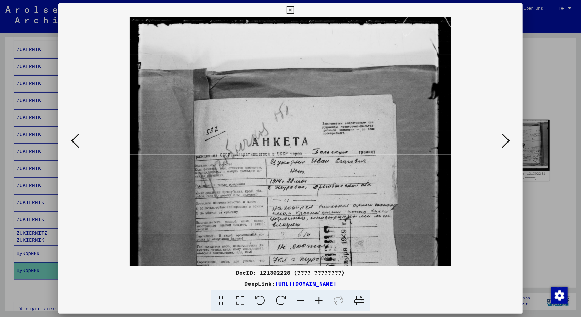
click at [318, 300] on icon at bounding box center [319, 300] width 18 height 21
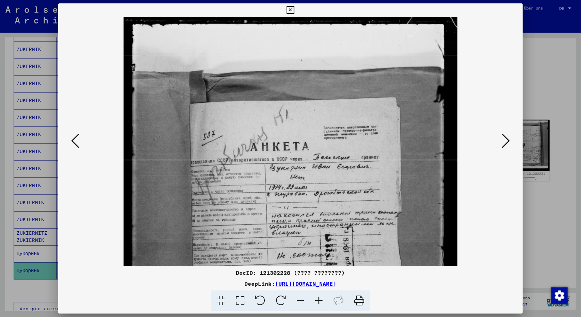
click at [318, 300] on icon at bounding box center [319, 300] width 18 height 21
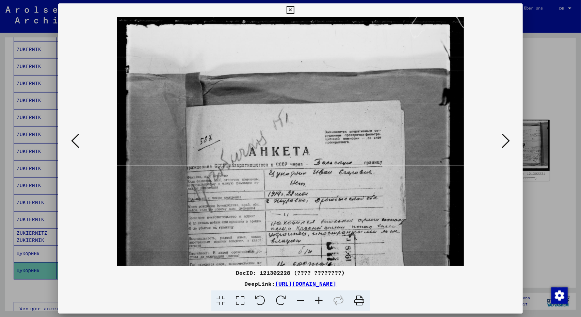
click at [318, 300] on icon at bounding box center [319, 300] width 18 height 21
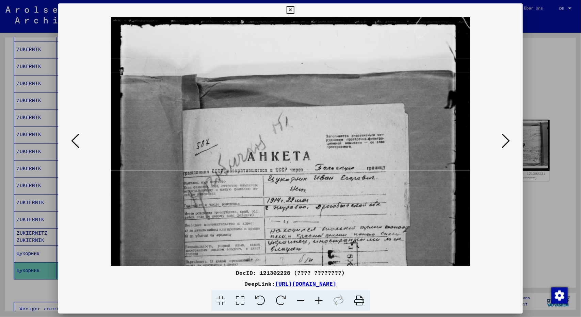
click at [318, 300] on icon at bounding box center [319, 300] width 18 height 21
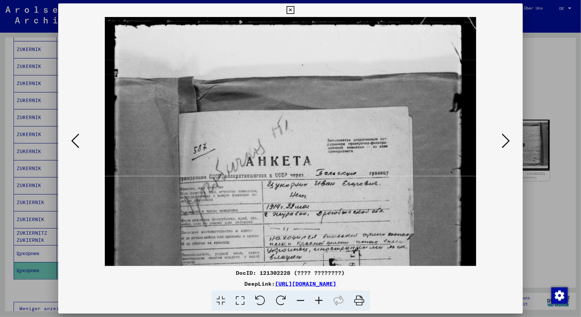
click at [318, 300] on icon at bounding box center [319, 300] width 18 height 21
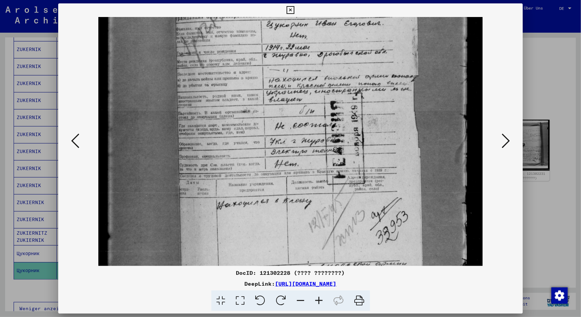
scroll to position [162, 0]
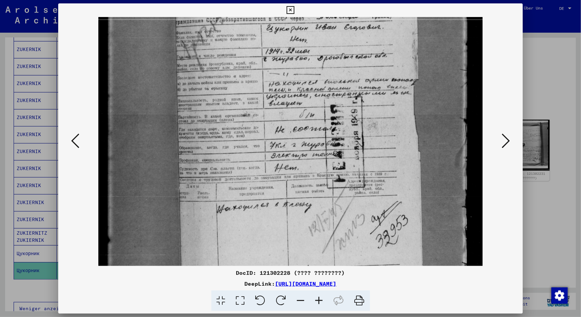
drag, startPoint x: 335, startPoint y: 231, endPoint x: 337, endPoint y: 78, distance: 153.8
click at [337, 78] on img at bounding box center [290, 115] width 384 height 521
click at [74, 141] on icon at bounding box center [75, 141] width 8 height 16
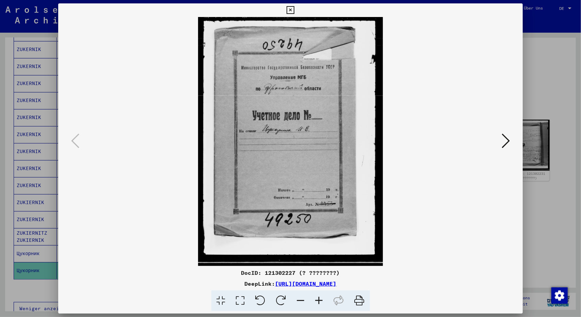
click at [540, 242] on div at bounding box center [290, 158] width 581 height 317
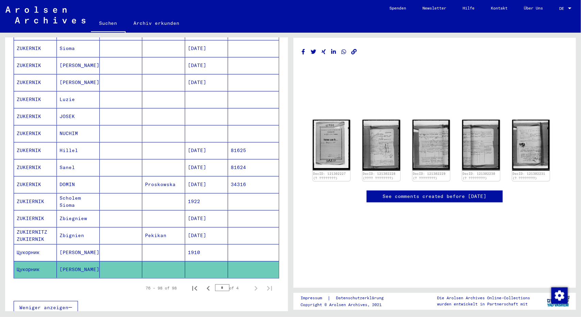
scroll to position [260, 0]
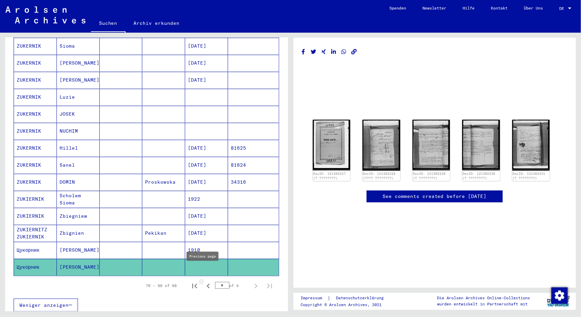
click at [204, 281] on icon "Previous page" at bounding box center [208, 286] width 10 height 10
type input "*"
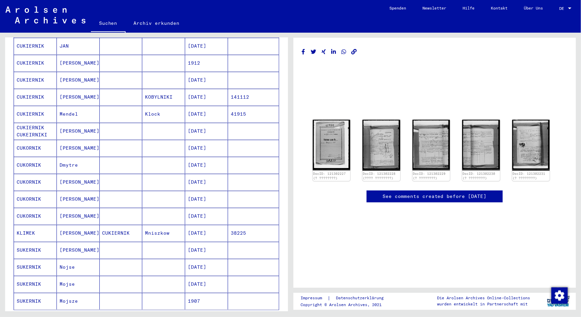
click at [37, 288] on button at bounding box center [28, 290] width 22 height 22
click at [30, 285] on icon at bounding box center [28, 289] width 17 height 27
click at [189, 293] on mat-cell "1907" at bounding box center [206, 301] width 43 height 17
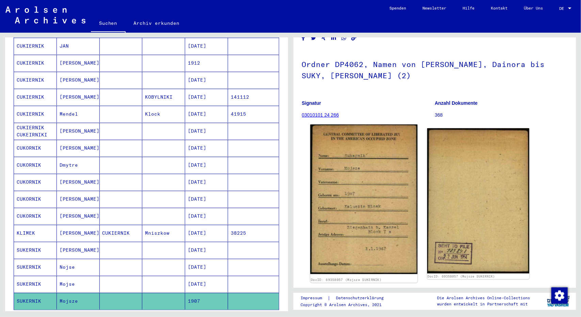
scroll to position [29, 0]
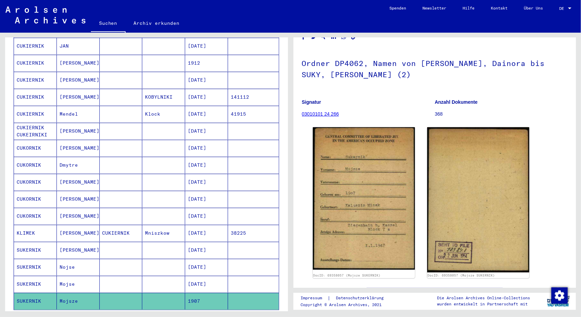
click at [32, 276] on mat-cell "SUKERNIK" at bounding box center [35, 284] width 43 height 17
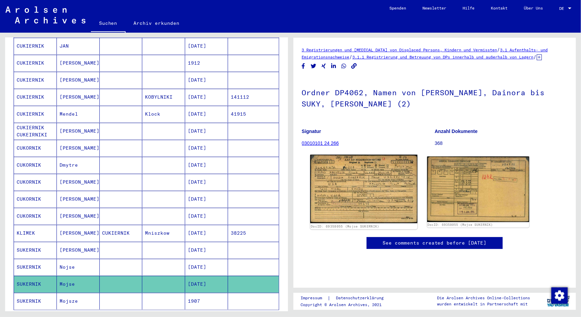
click at [374, 195] on img at bounding box center [363, 189] width 107 height 69
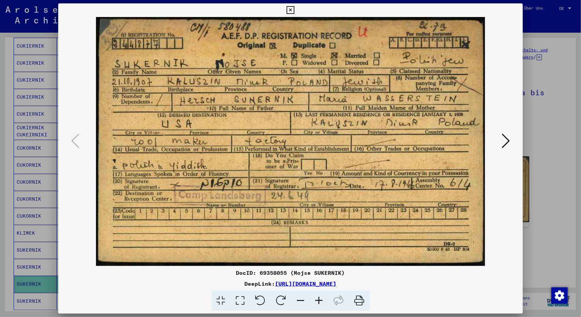
click at [550, 238] on div at bounding box center [290, 158] width 581 height 317
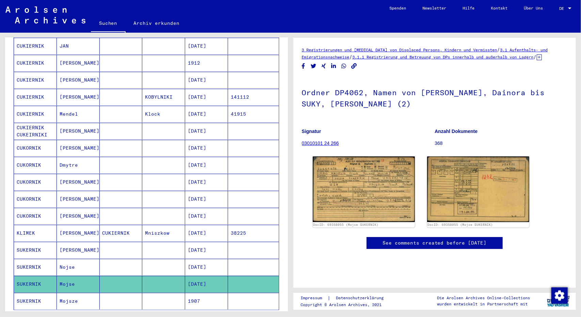
click at [36, 259] on mat-cell "SUKERNIK" at bounding box center [35, 267] width 43 height 17
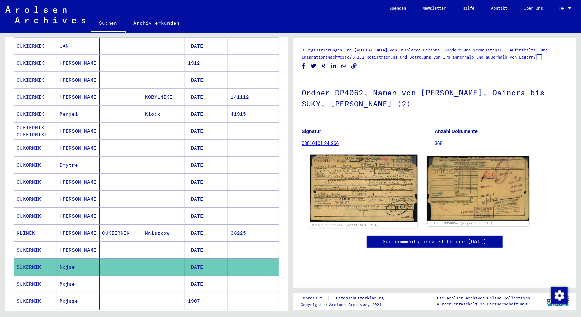
click at [356, 202] on img at bounding box center [363, 188] width 107 height 67
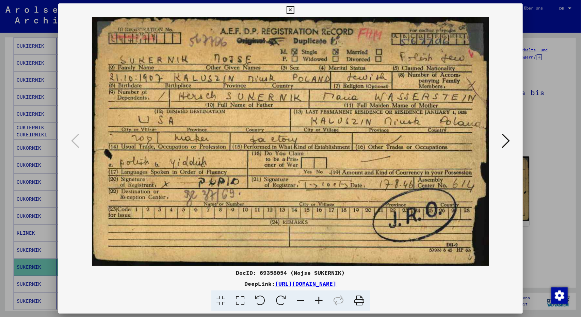
click at [546, 232] on div at bounding box center [290, 158] width 581 height 317
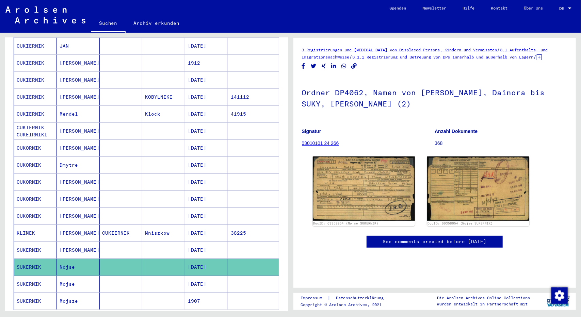
click at [35, 242] on mat-cell "SUKERNIK" at bounding box center [35, 250] width 43 height 17
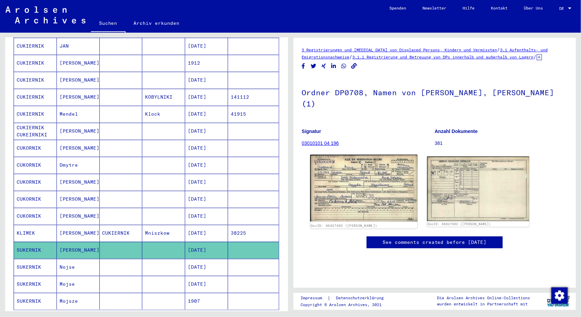
click at [352, 203] on img at bounding box center [363, 188] width 107 height 67
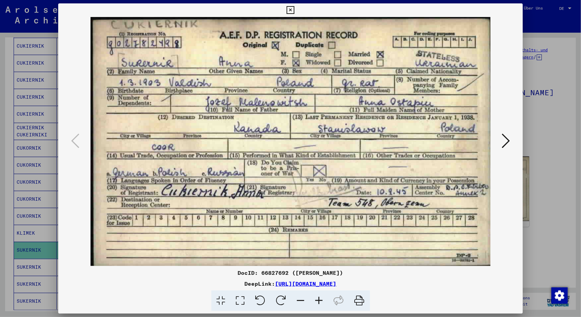
click at [548, 233] on div at bounding box center [290, 158] width 581 height 317
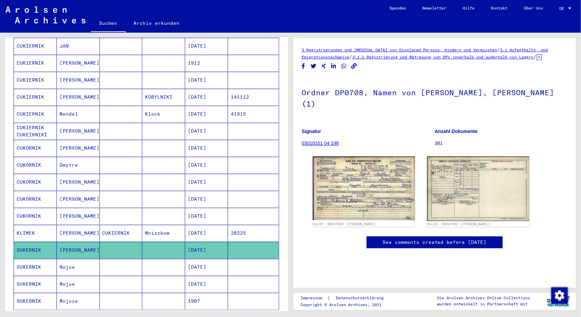
click at [28, 225] on mat-cell "KLIMEK" at bounding box center [35, 233] width 43 height 17
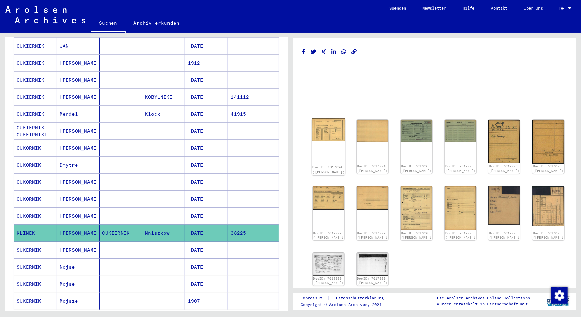
click at [327, 134] on img at bounding box center [328, 129] width 33 height 23
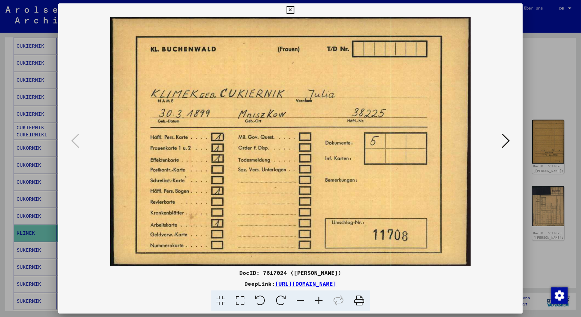
click at [543, 85] on div at bounding box center [290, 158] width 581 height 317
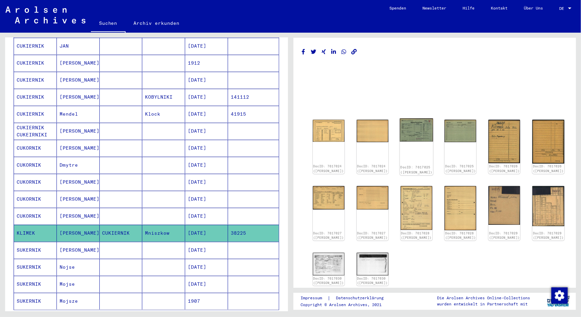
click at [411, 147] on div "DocID: 7617025 ([PERSON_NAME])" at bounding box center [416, 146] width 33 height 57
click at [410, 128] on img at bounding box center [416, 129] width 33 height 23
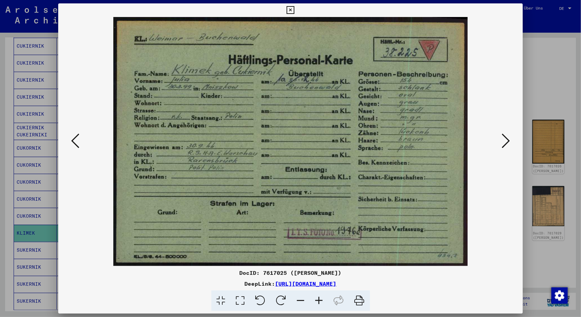
click at [539, 81] on div at bounding box center [290, 158] width 581 height 317
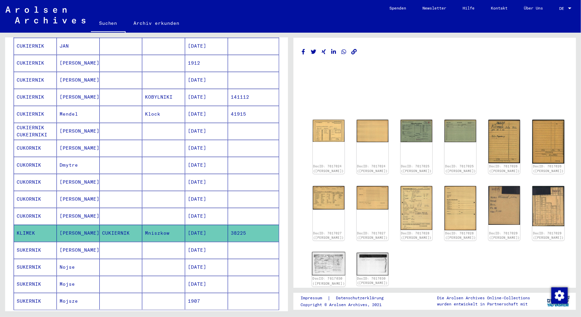
click at [322, 257] on img at bounding box center [328, 264] width 33 height 24
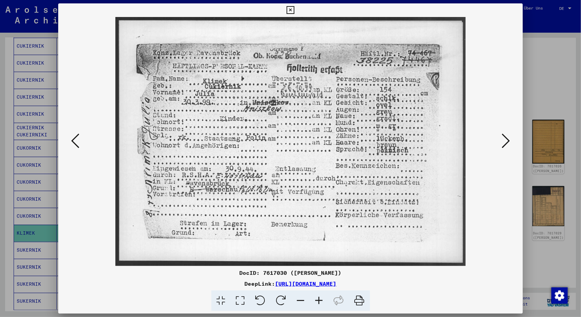
click at [549, 90] on div at bounding box center [290, 158] width 581 height 317
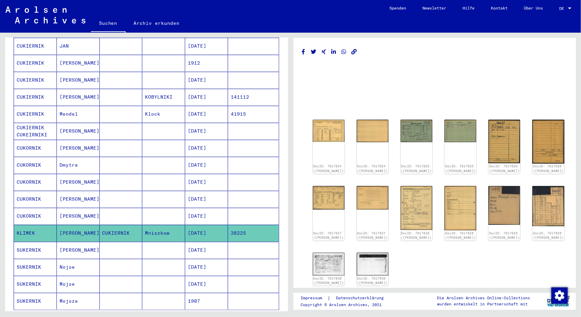
click at [35, 208] on mat-cell "CUKORNIK" at bounding box center [35, 216] width 43 height 17
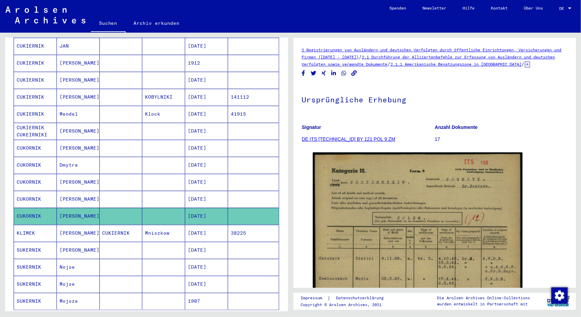
click at [32, 191] on mat-cell "CUKORNIK" at bounding box center [35, 199] width 43 height 17
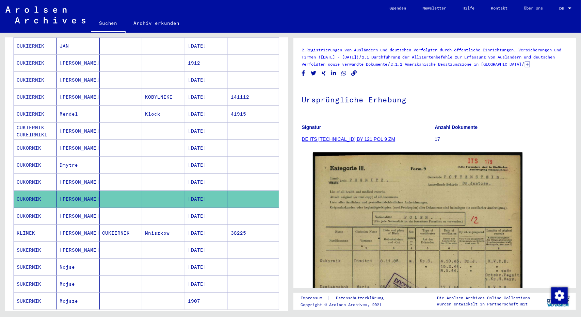
click at [33, 174] on mat-cell "CUKORNIK" at bounding box center [35, 182] width 43 height 17
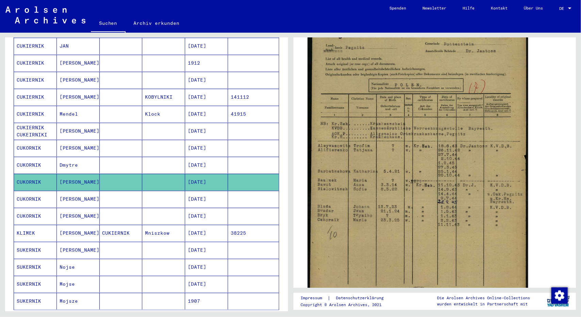
scroll to position [128, 0]
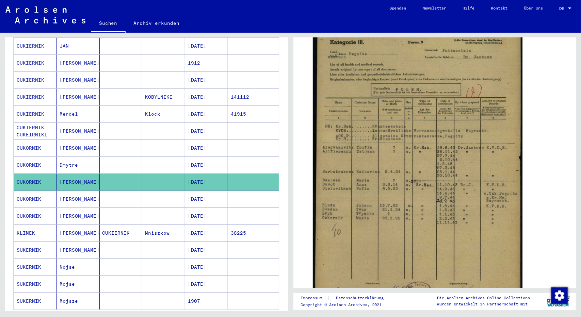
click at [29, 157] on mat-cell "CUKORNIK" at bounding box center [35, 165] width 43 height 17
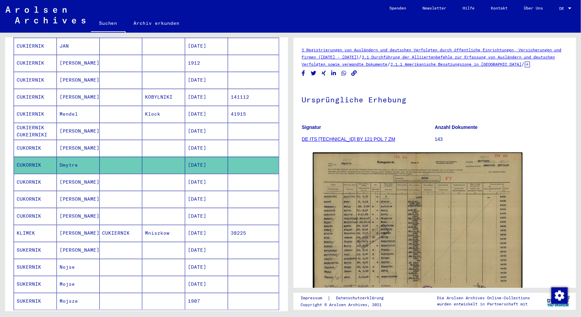
click at [33, 123] on mat-cell "CUKIERNIK CUKEIRNIKI" at bounding box center [35, 131] width 43 height 17
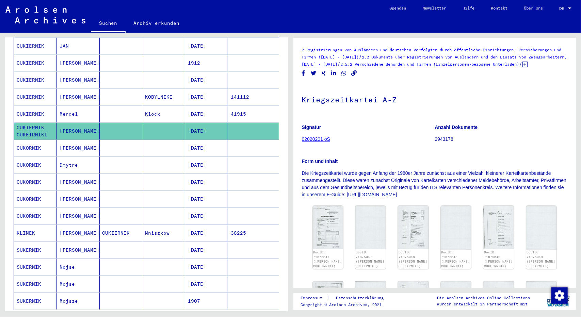
click at [36, 55] on mat-cell "CUKIERNIK" at bounding box center [35, 63] width 43 height 17
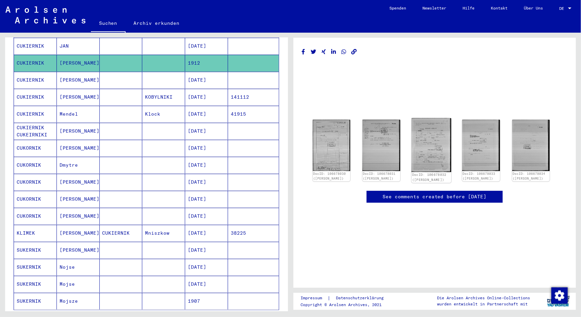
click at [424, 152] on img at bounding box center [430, 145] width 39 height 54
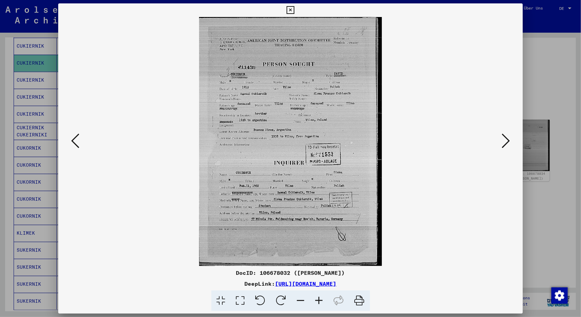
click at [536, 80] on div at bounding box center [290, 158] width 581 height 317
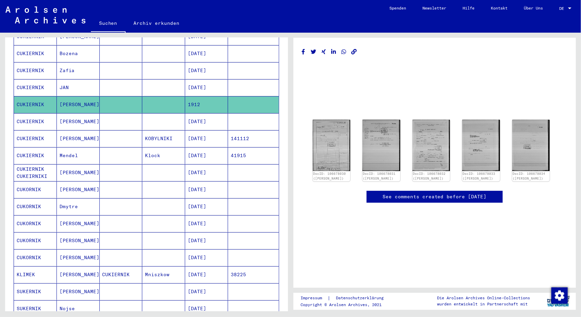
scroll to position [216, 0]
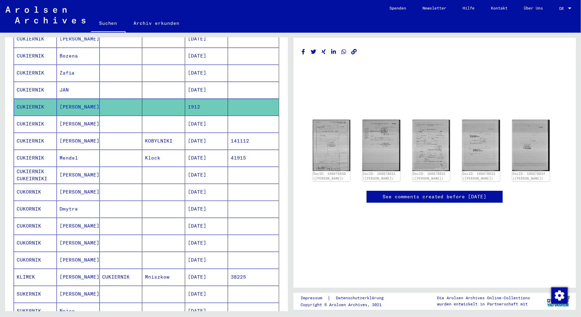
click at [32, 82] on mat-cell "CUKIERNIK" at bounding box center [35, 90] width 43 height 17
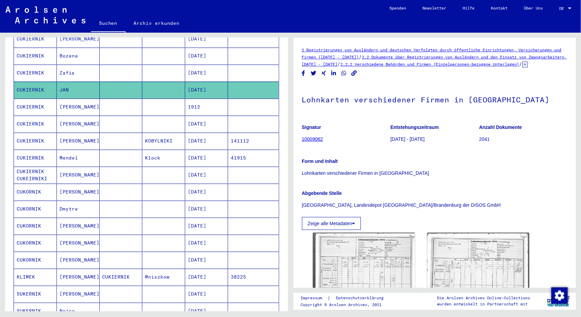
click at [30, 65] on mat-cell "CUKIERNIK" at bounding box center [35, 73] width 43 height 17
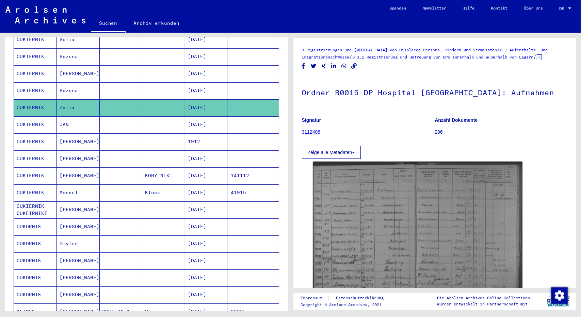
scroll to position [181, 0]
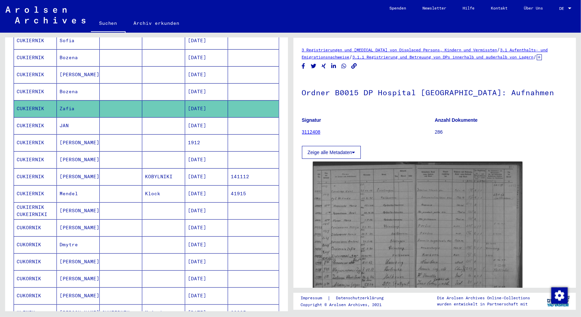
click at [32, 83] on mat-cell "CUKIERNIK" at bounding box center [35, 91] width 43 height 17
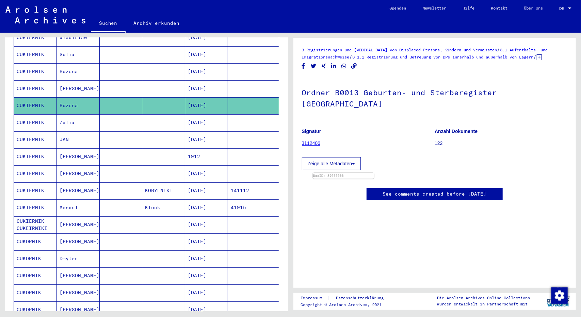
scroll to position [166, 0]
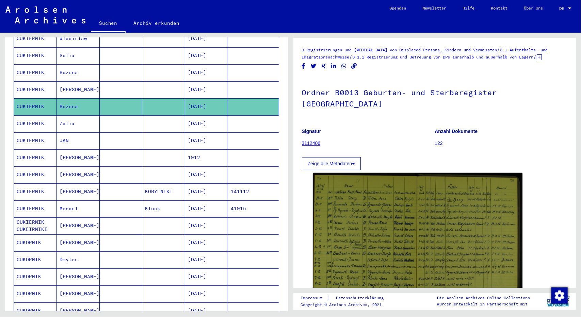
click at [31, 81] on mat-cell "CUKIERNIK" at bounding box center [35, 89] width 43 height 17
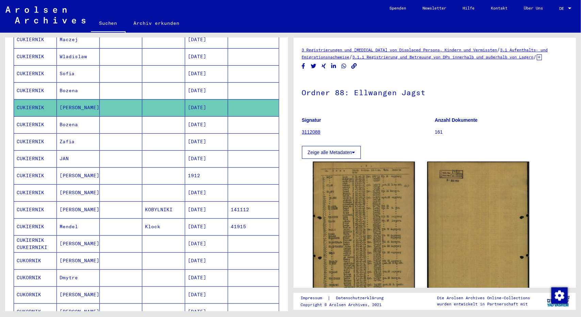
scroll to position [145, 0]
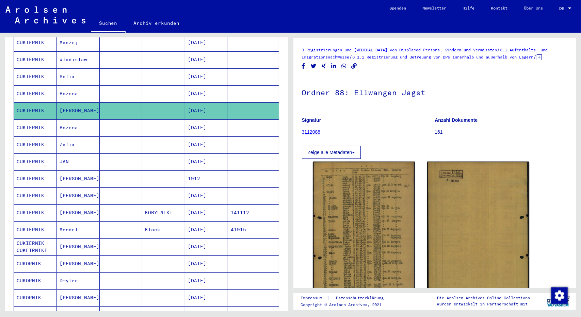
click at [31, 85] on mat-cell "CUKIERNIK" at bounding box center [35, 93] width 43 height 17
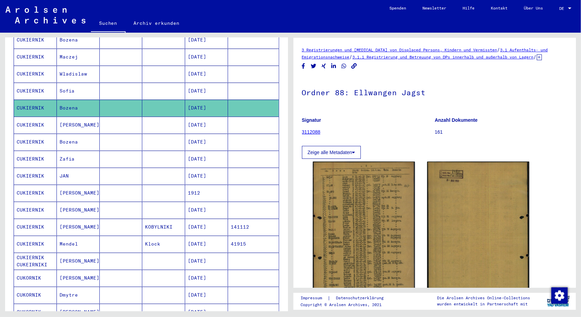
scroll to position [131, 0]
click at [37, 184] on mat-cell "CUKIERNIK" at bounding box center [35, 192] width 43 height 17
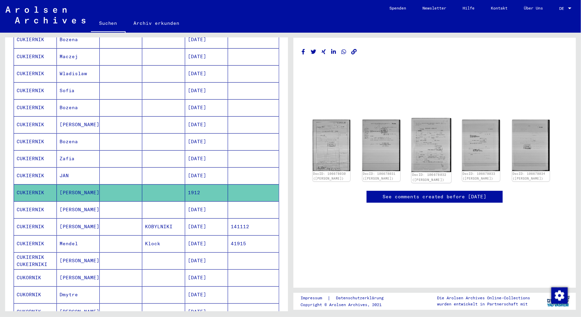
click at [431, 147] on img at bounding box center [430, 145] width 39 height 54
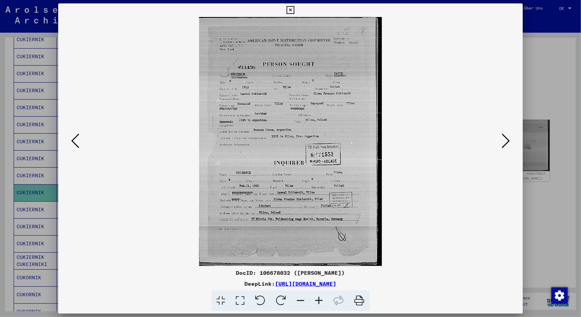
click at [327, 99] on img at bounding box center [290, 141] width 418 height 249
click at [320, 299] on icon at bounding box center [319, 300] width 18 height 21
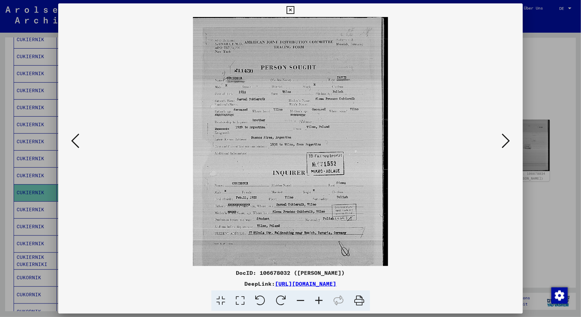
click at [320, 299] on icon at bounding box center [319, 300] width 18 height 21
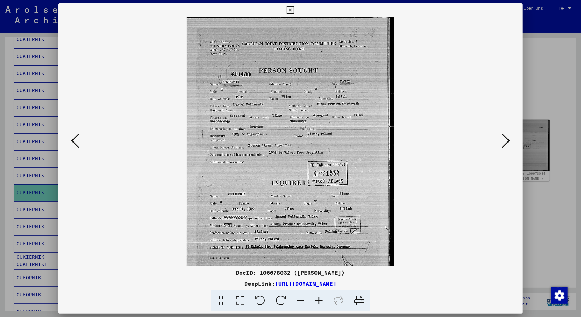
click at [320, 299] on icon at bounding box center [319, 300] width 18 height 21
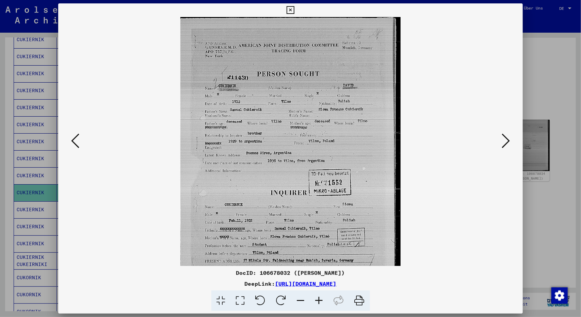
click at [320, 299] on icon at bounding box center [319, 300] width 18 height 21
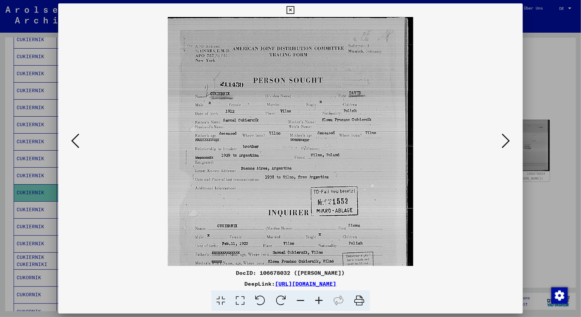
click at [320, 299] on icon at bounding box center [319, 300] width 18 height 21
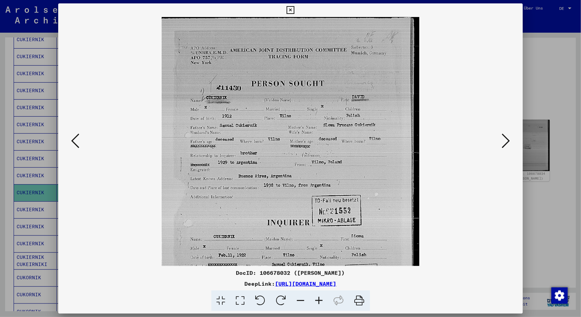
click at [320, 299] on icon at bounding box center [319, 300] width 18 height 21
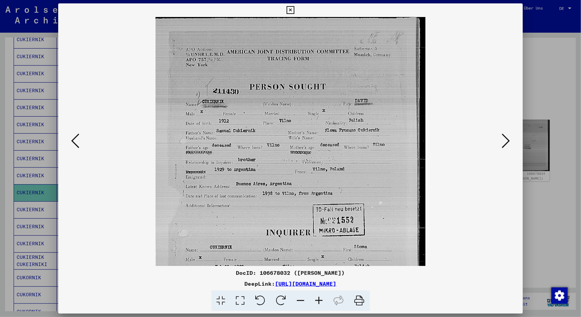
click at [320, 299] on icon at bounding box center [319, 300] width 18 height 21
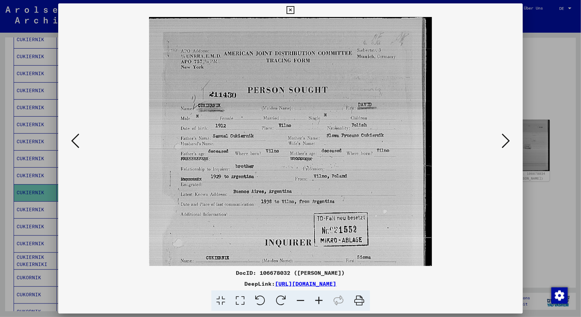
click at [320, 299] on icon at bounding box center [319, 300] width 18 height 21
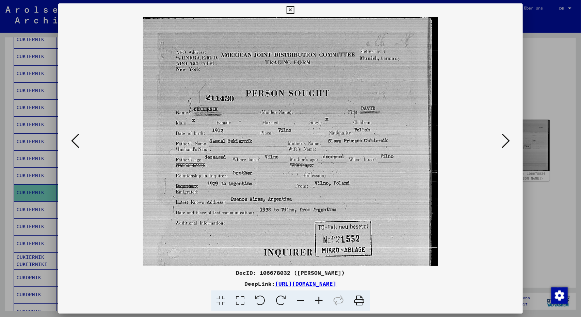
click at [542, 92] on div at bounding box center [290, 158] width 581 height 317
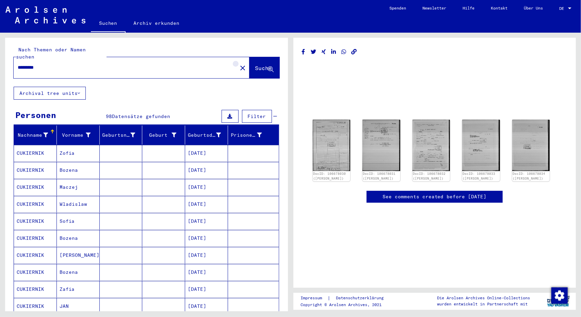
click at [238, 64] on mat-icon "close" at bounding box center [242, 68] width 8 height 8
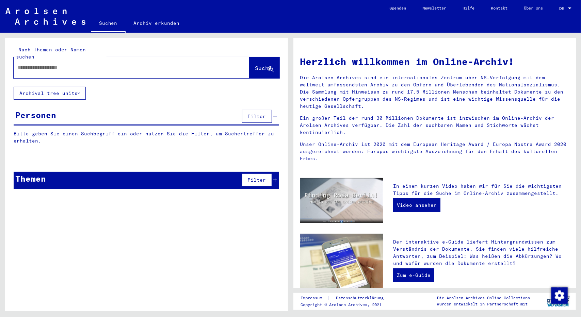
click at [193, 64] on input "text" at bounding box center [123, 67] width 211 height 7
click at [255, 65] on span "Suche" at bounding box center [263, 68] width 17 height 7
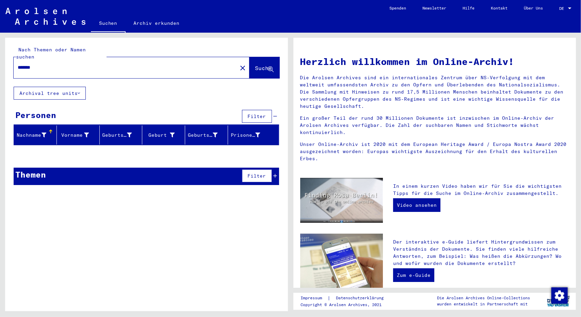
click at [61, 68] on div "*******" at bounding box center [121, 67] width 215 height 15
click at [39, 64] on input "*******" at bounding box center [123, 67] width 211 height 7
type input "*******"
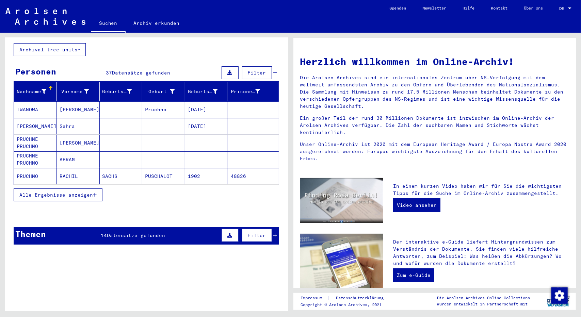
scroll to position [45, 0]
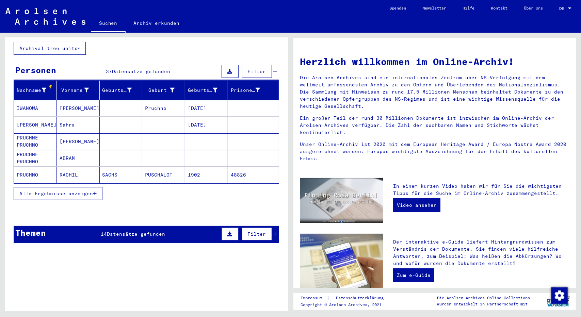
click at [273, 232] on icon at bounding box center [275, 234] width 4 height 5
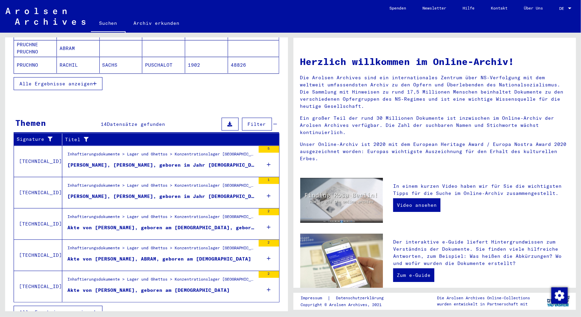
scroll to position [155, 0]
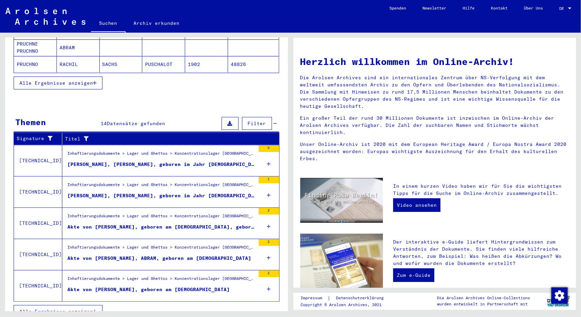
click at [128, 286] on div "Akte von [PERSON_NAME], geboren am [DEMOGRAPHIC_DATA]" at bounding box center [148, 289] width 162 height 7
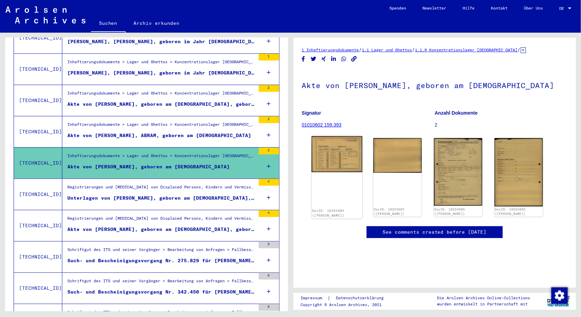
click at [329, 163] on img at bounding box center [336, 154] width 51 height 36
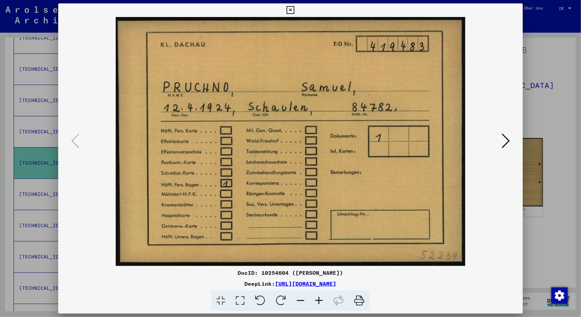
click at [536, 60] on div at bounding box center [290, 158] width 581 height 317
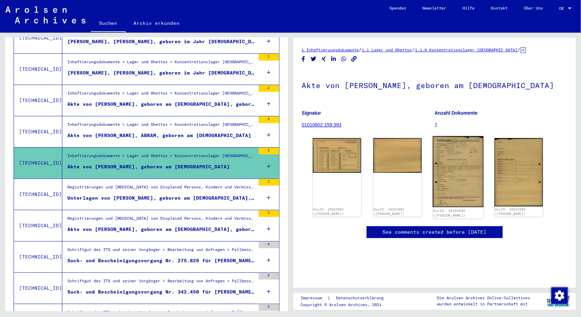
click at [455, 187] on img at bounding box center [457, 171] width 51 height 71
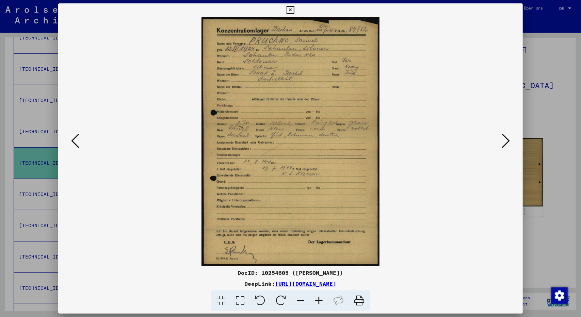
click at [535, 92] on div at bounding box center [290, 158] width 581 height 317
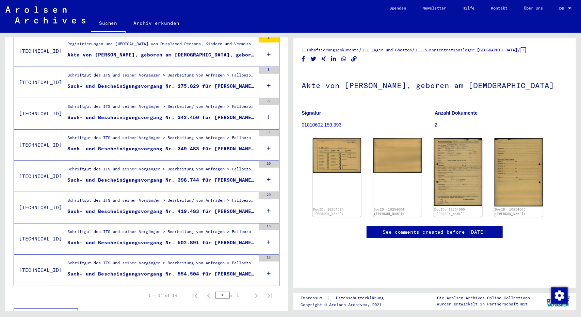
scroll to position [333, 0]
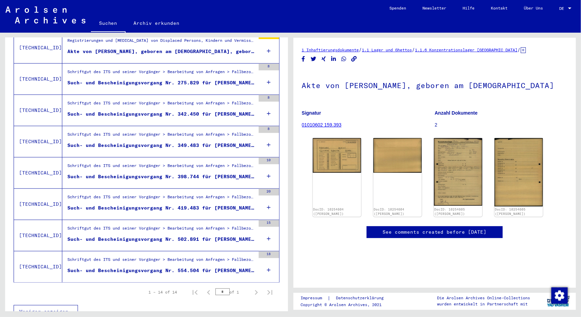
click at [156, 236] on div "Such- und Bescheinigungsvorgang Nr. 502.891 für [PERSON_NAME] geboren [DEMOGRAP…" at bounding box center [161, 239] width 188 height 7
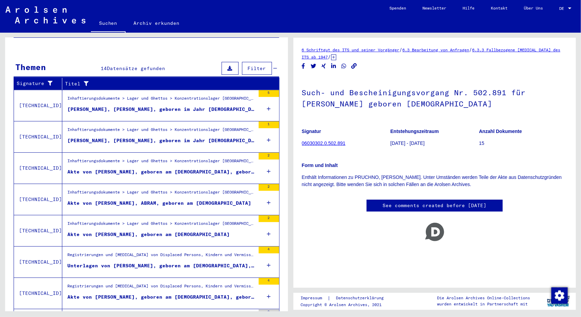
scroll to position [87, 0]
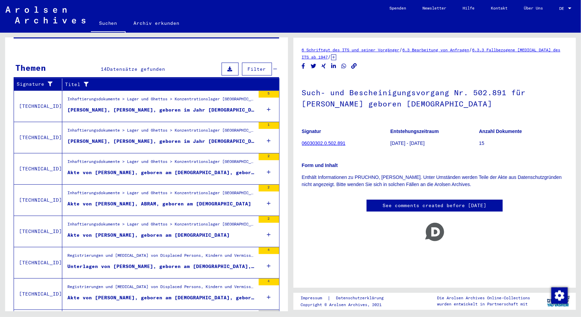
click at [126, 160] on figure "Inhaftierungsdokumente > Lager und Ghettos > Konzentrationslager [GEOGRAPHIC_DA…" at bounding box center [161, 164] width 188 height 10
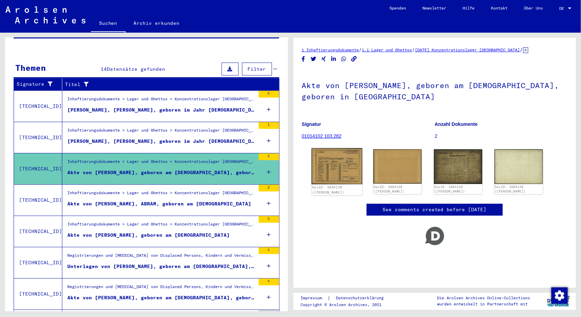
click at [341, 162] on img at bounding box center [336, 166] width 51 height 36
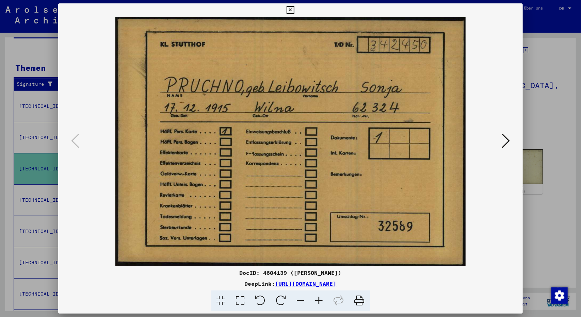
click at [535, 121] on div at bounding box center [290, 158] width 581 height 317
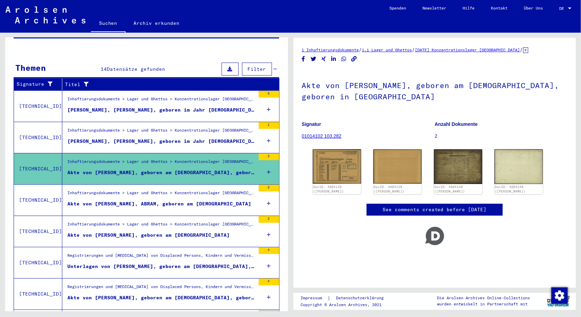
click at [185, 138] on div "[PERSON_NAME], [PERSON_NAME], geboren im Jahr [DEMOGRAPHIC_DATA], geboren in [G…" at bounding box center [161, 141] width 188 height 7
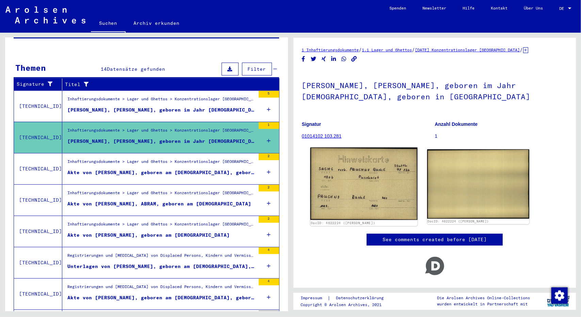
click at [356, 183] on img at bounding box center [363, 184] width 107 height 72
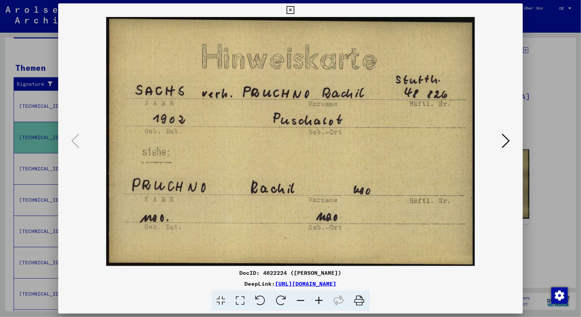
click at [536, 120] on div at bounding box center [290, 158] width 581 height 317
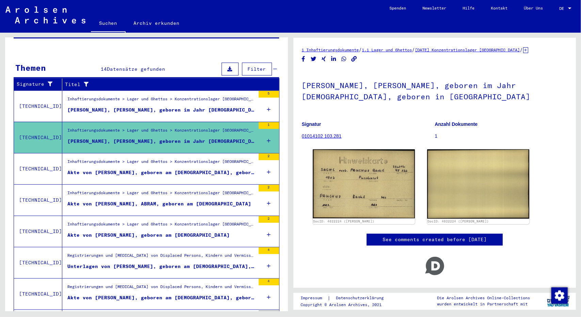
click at [119, 169] on div "Akte von [PERSON_NAME], geboren am [DEMOGRAPHIC_DATA], geboren in [GEOGRAPHIC_D…" at bounding box center [161, 172] width 188 height 7
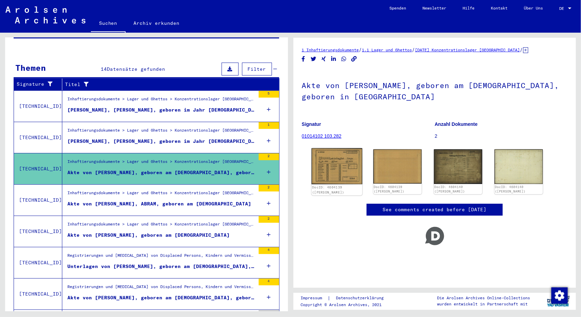
click at [340, 169] on img at bounding box center [336, 166] width 51 height 36
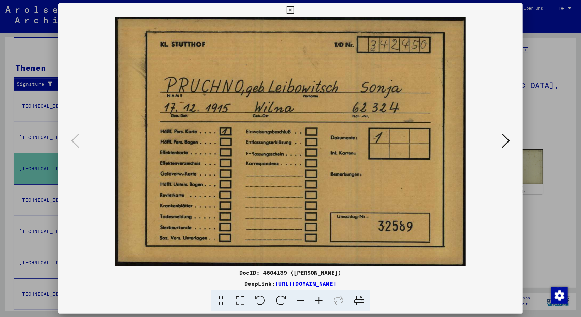
click at [552, 124] on div at bounding box center [290, 158] width 581 height 317
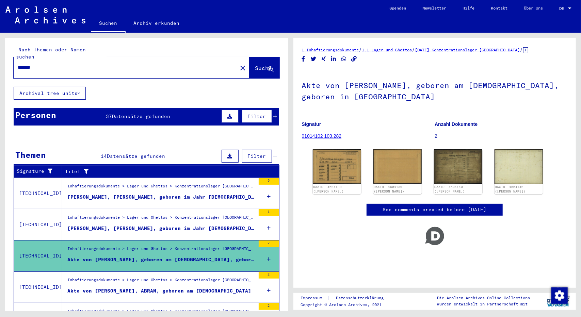
click at [182, 108] on div "Personen 37 Datensätze gefunden Filter" at bounding box center [146, 116] width 265 height 17
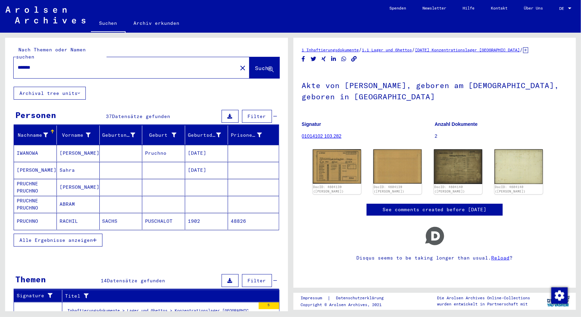
click at [96, 238] on icon "button" at bounding box center [95, 240] width 4 height 5
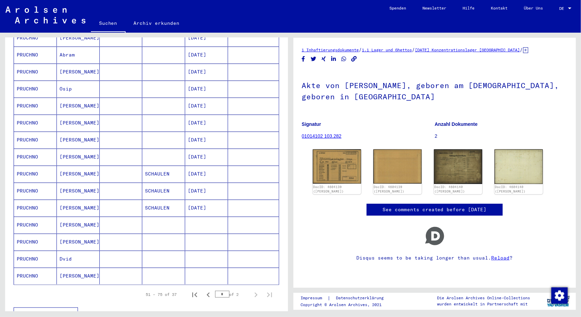
scroll to position [286, 0]
click at [203, 289] on icon "Previous page" at bounding box center [208, 294] width 10 height 10
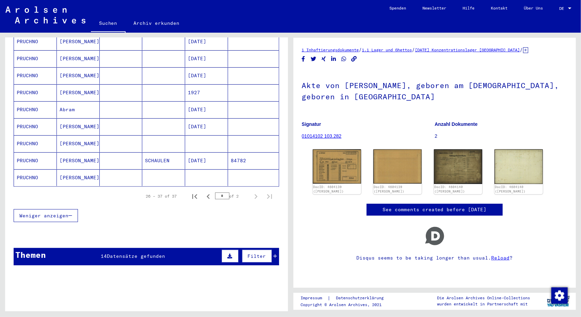
scroll to position [161, 0]
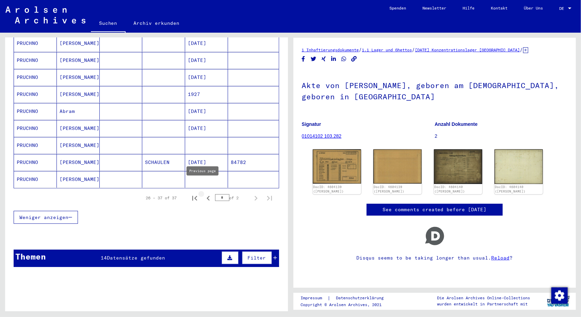
click at [203, 194] on icon "Previous page" at bounding box center [208, 199] width 10 height 10
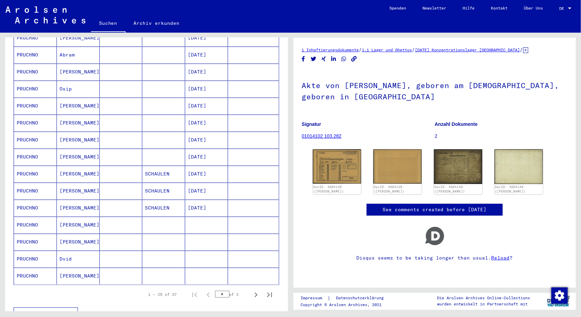
scroll to position [286, 0]
click at [66, 250] on mat-cell "Dvid" at bounding box center [78, 258] width 43 height 17
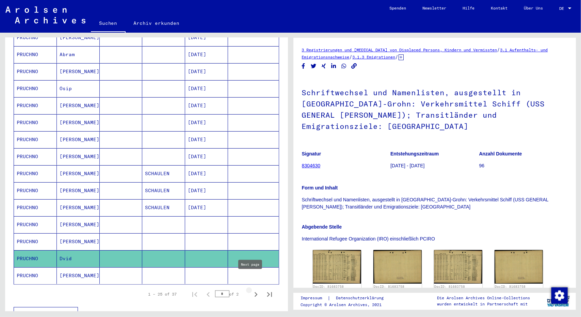
click at [251, 290] on icon "Next page" at bounding box center [256, 295] width 10 height 10
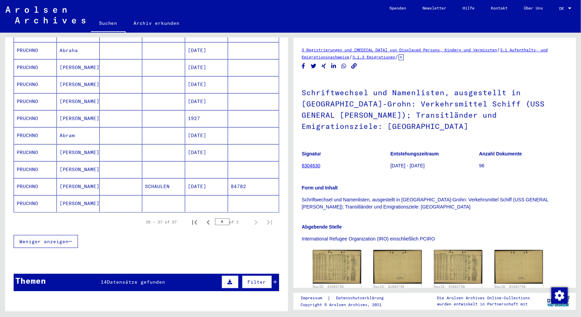
scroll to position [136, 0]
click at [81, 196] on mat-cell "[PERSON_NAME]" at bounding box center [78, 204] width 43 height 17
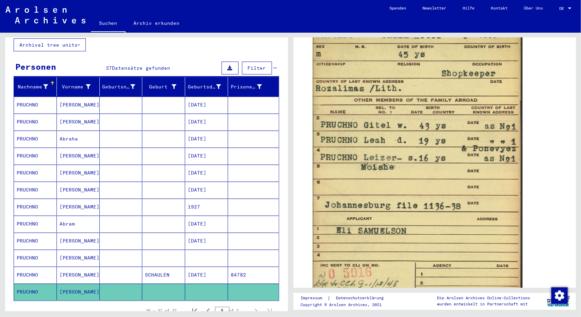
scroll to position [57, 0]
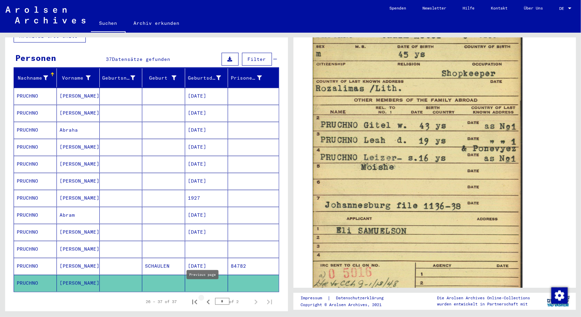
click at [206, 300] on icon "Previous page" at bounding box center [207, 302] width 3 height 5
type input "*"
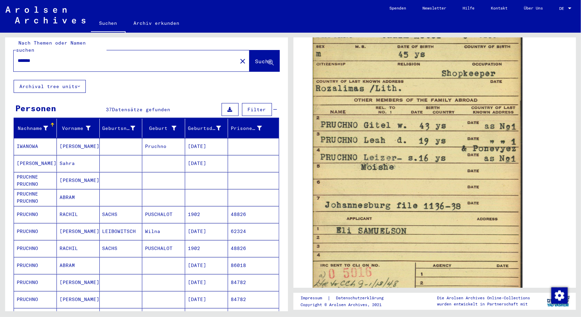
scroll to position [2, 0]
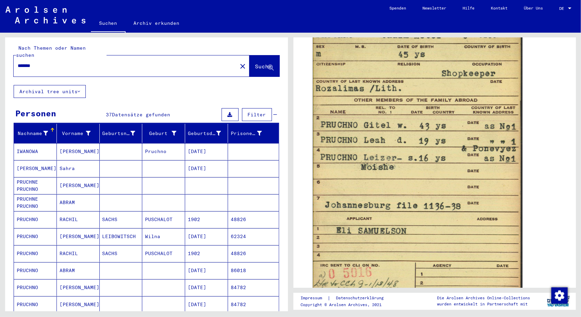
click at [69, 177] on mat-cell "[PERSON_NAME]" at bounding box center [78, 185] width 43 height 17
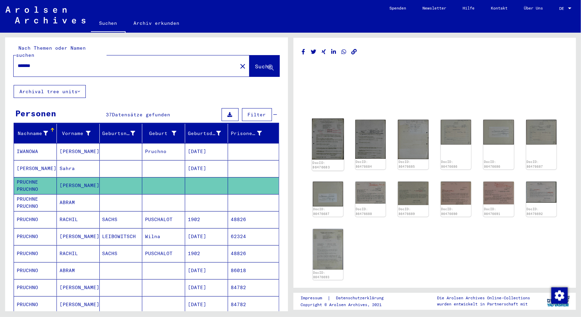
click at [324, 137] on img at bounding box center [328, 139] width 32 height 41
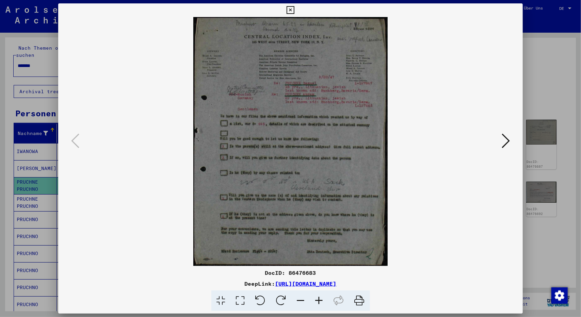
click at [505, 146] on icon at bounding box center [505, 141] width 8 height 16
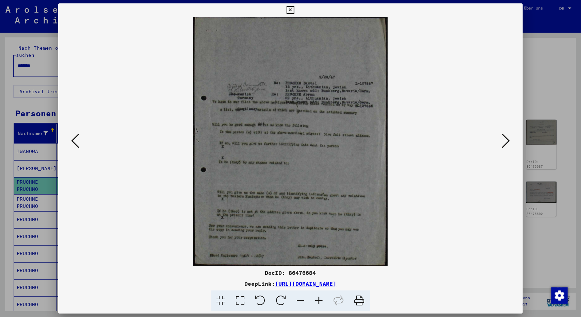
click at [505, 146] on icon at bounding box center [505, 141] width 8 height 16
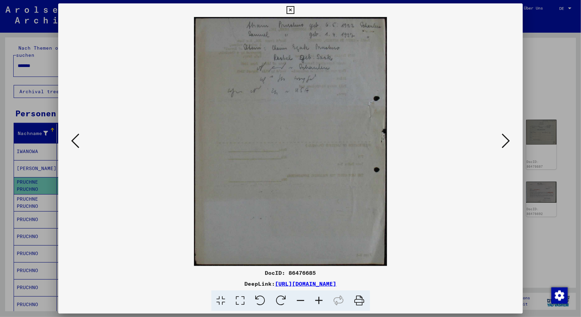
click at [505, 146] on icon at bounding box center [505, 141] width 8 height 16
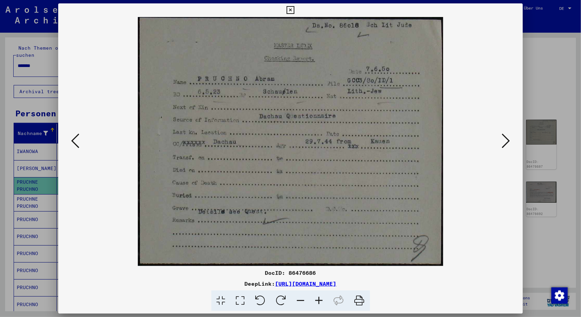
click at [505, 146] on icon at bounding box center [505, 141] width 8 height 16
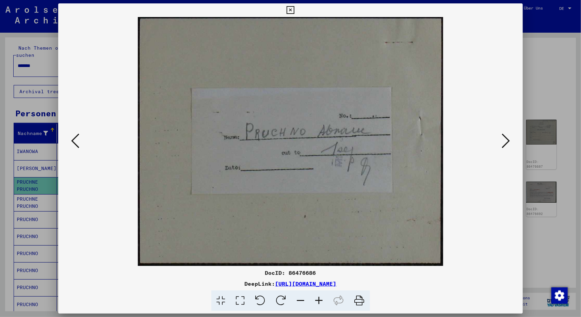
click at [505, 146] on icon at bounding box center [505, 141] width 8 height 16
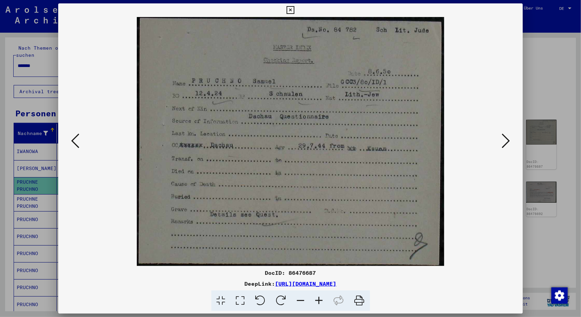
click at [505, 146] on icon at bounding box center [505, 141] width 8 height 16
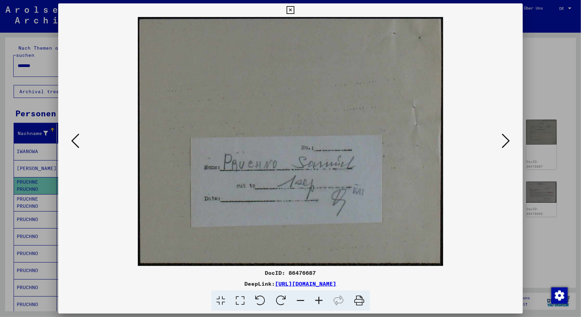
click at [505, 146] on icon at bounding box center [505, 141] width 8 height 16
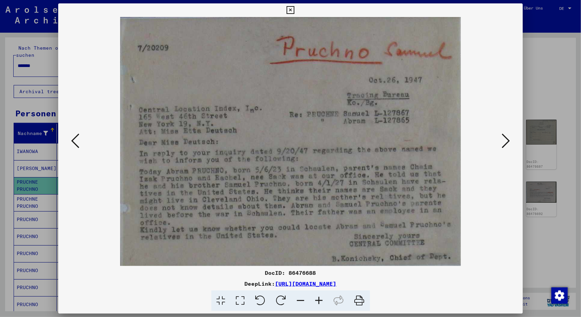
click at [538, 97] on div at bounding box center [290, 158] width 581 height 317
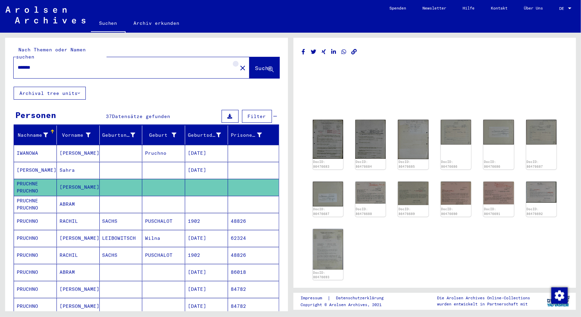
click at [238, 64] on mat-icon "close" at bounding box center [242, 68] width 8 height 8
